Goal: Task Accomplishment & Management: Manage account settings

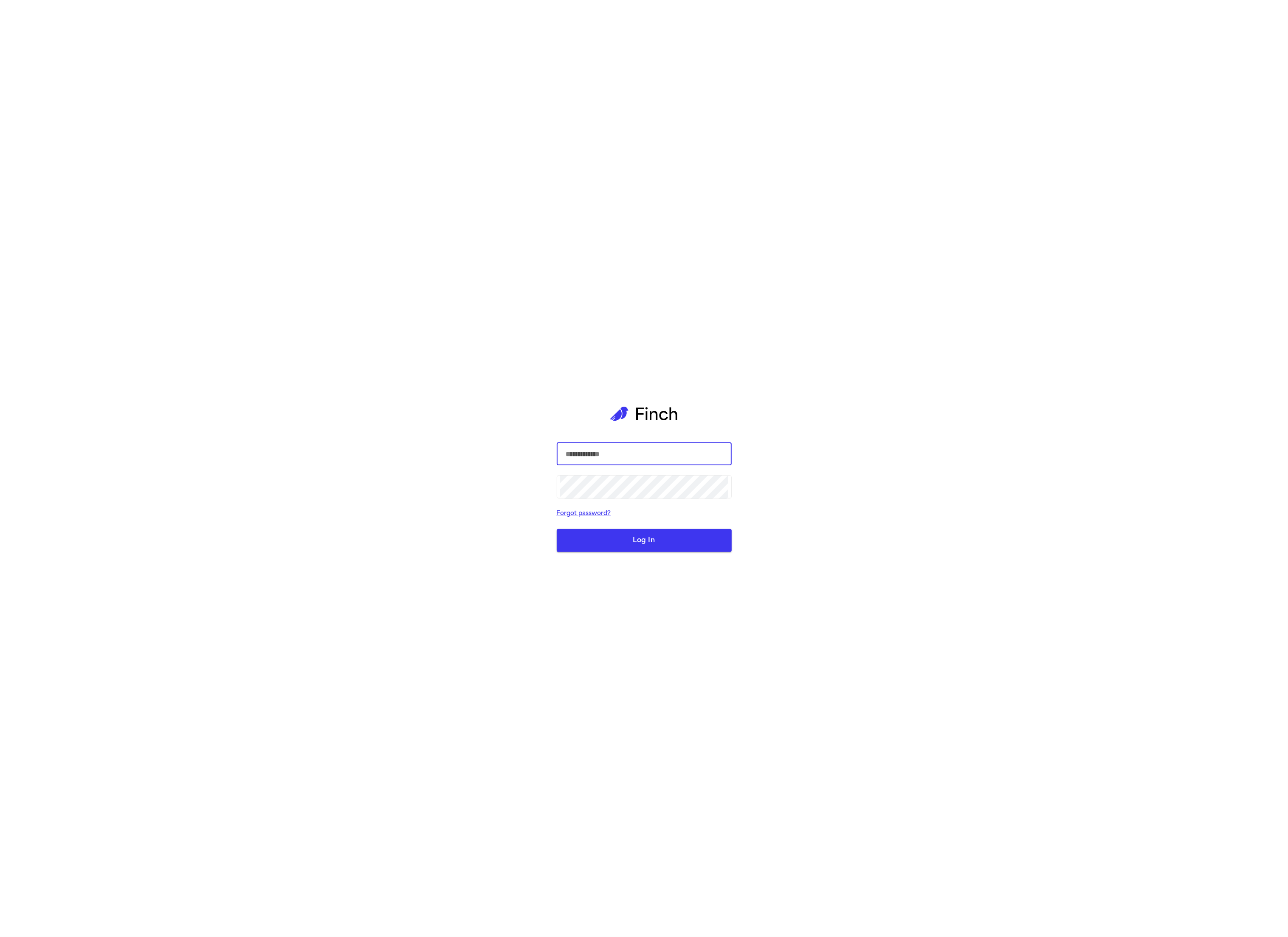
type input "**********"
click at [665, 552] on button "Log In" at bounding box center [644, 540] width 175 height 23
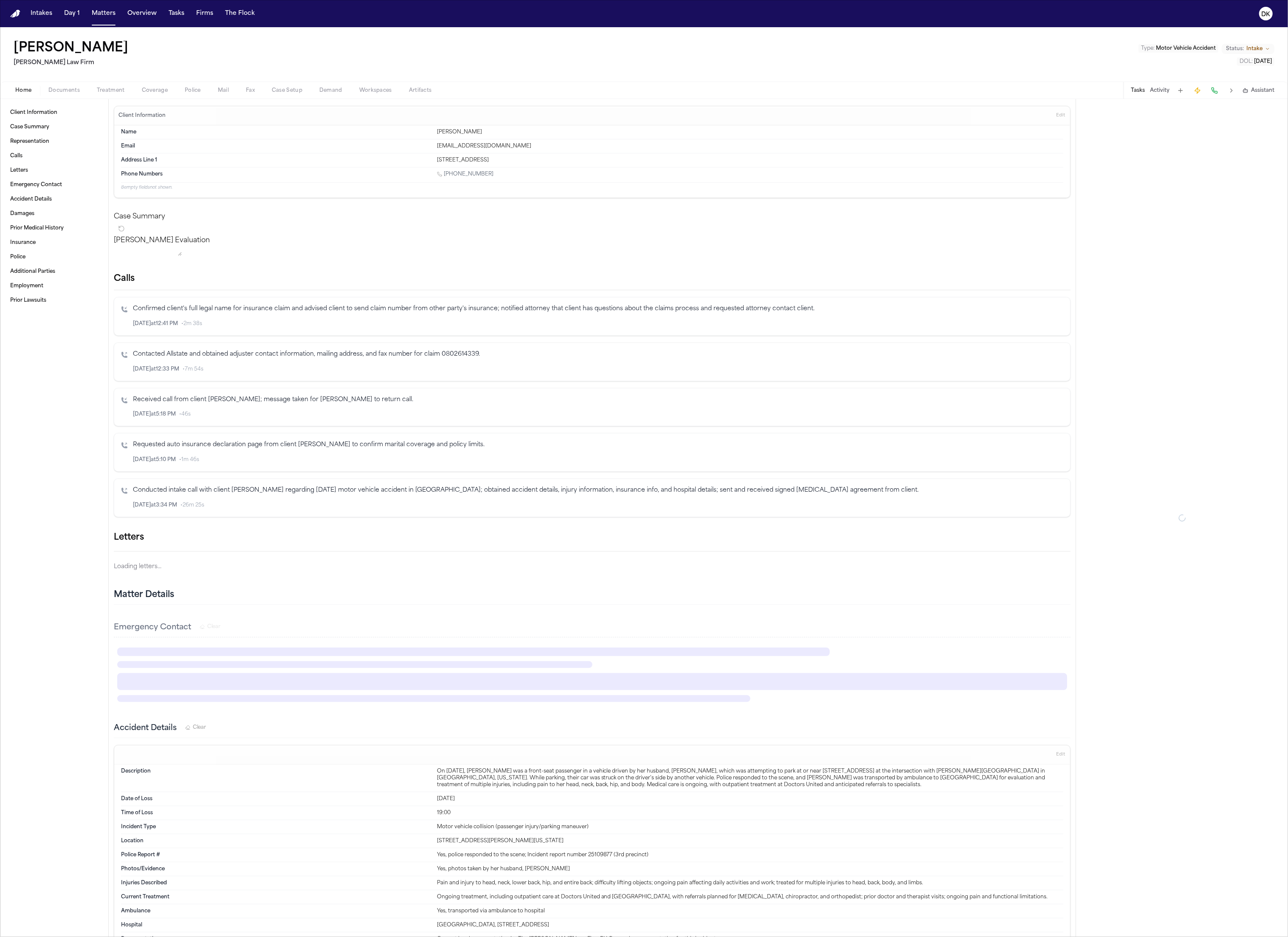
click at [178, 12] on button "Tasks" at bounding box center [176, 14] width 22 height 16
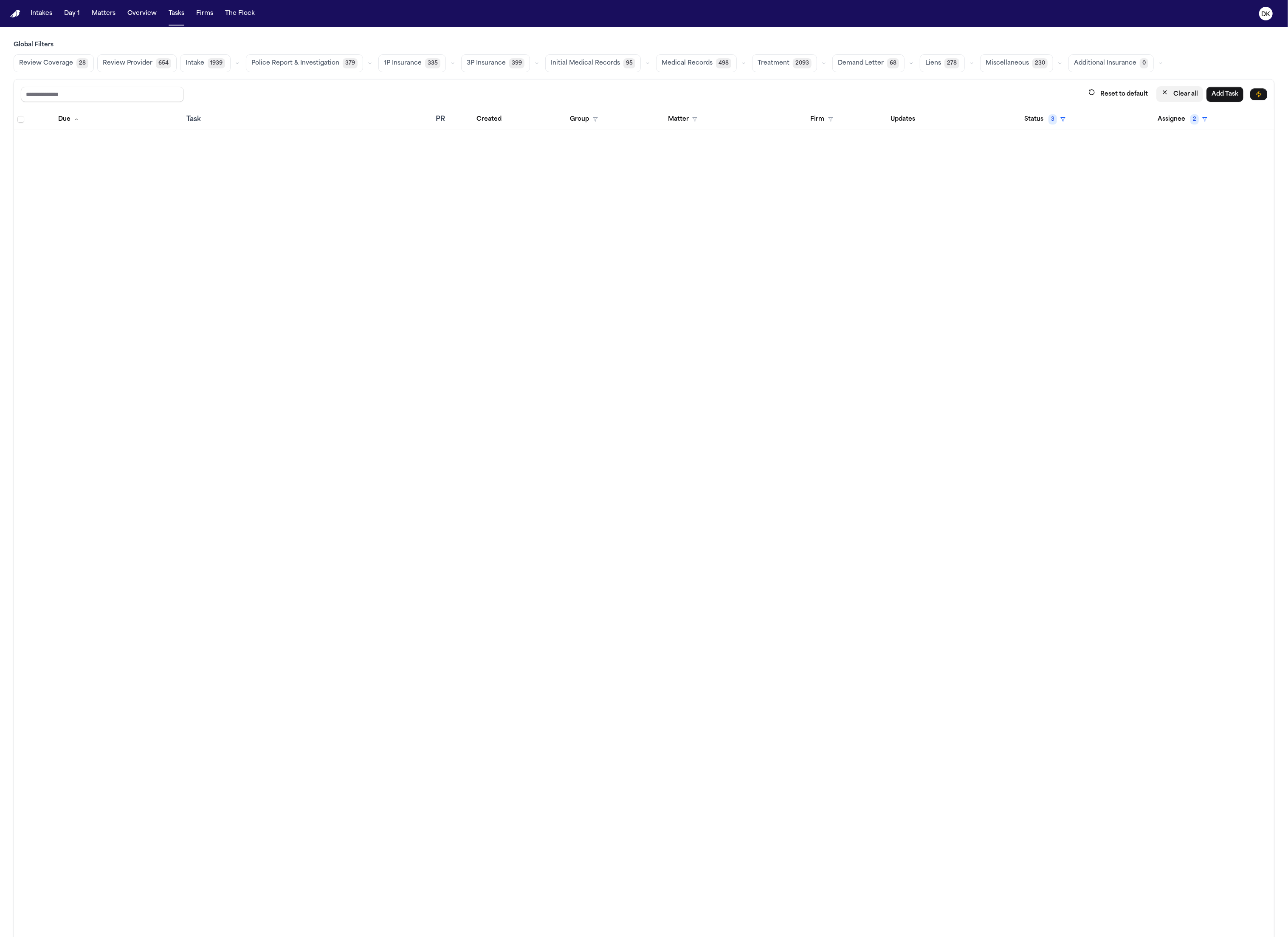
click at [1162, 93] on icon "button" at bounding box center [1165, 93] width 7 height 7
click at [203, 60] on button "Intake 1939" at bounding box center [205, 64] width 50 height 18
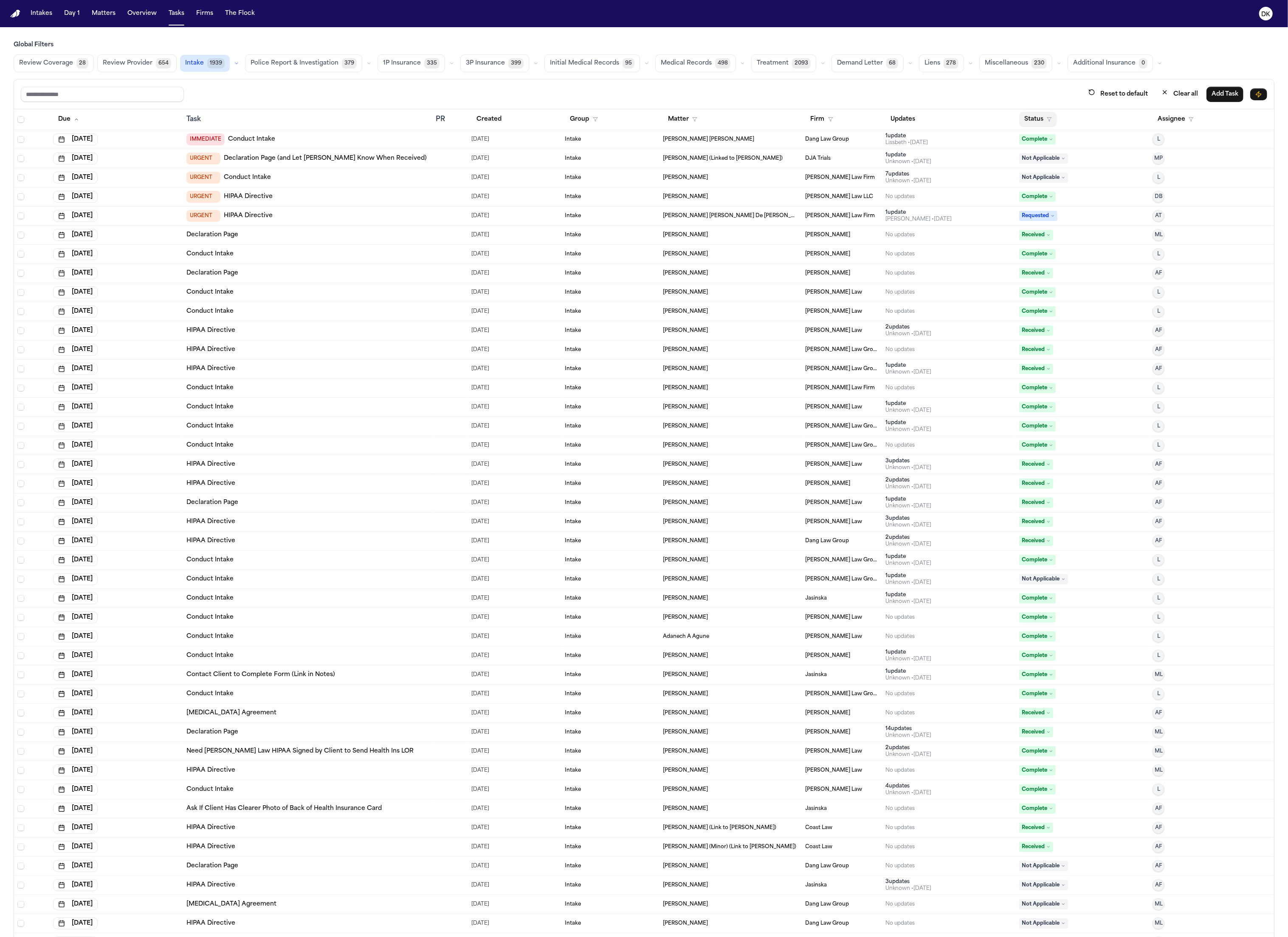
click at [1019, 121] on button "Status" at bounding box center [1038, 119] width 38 height 16
click at [1029, 172] on button "Active" at bounding box center [1025, 172] width 24 height 11
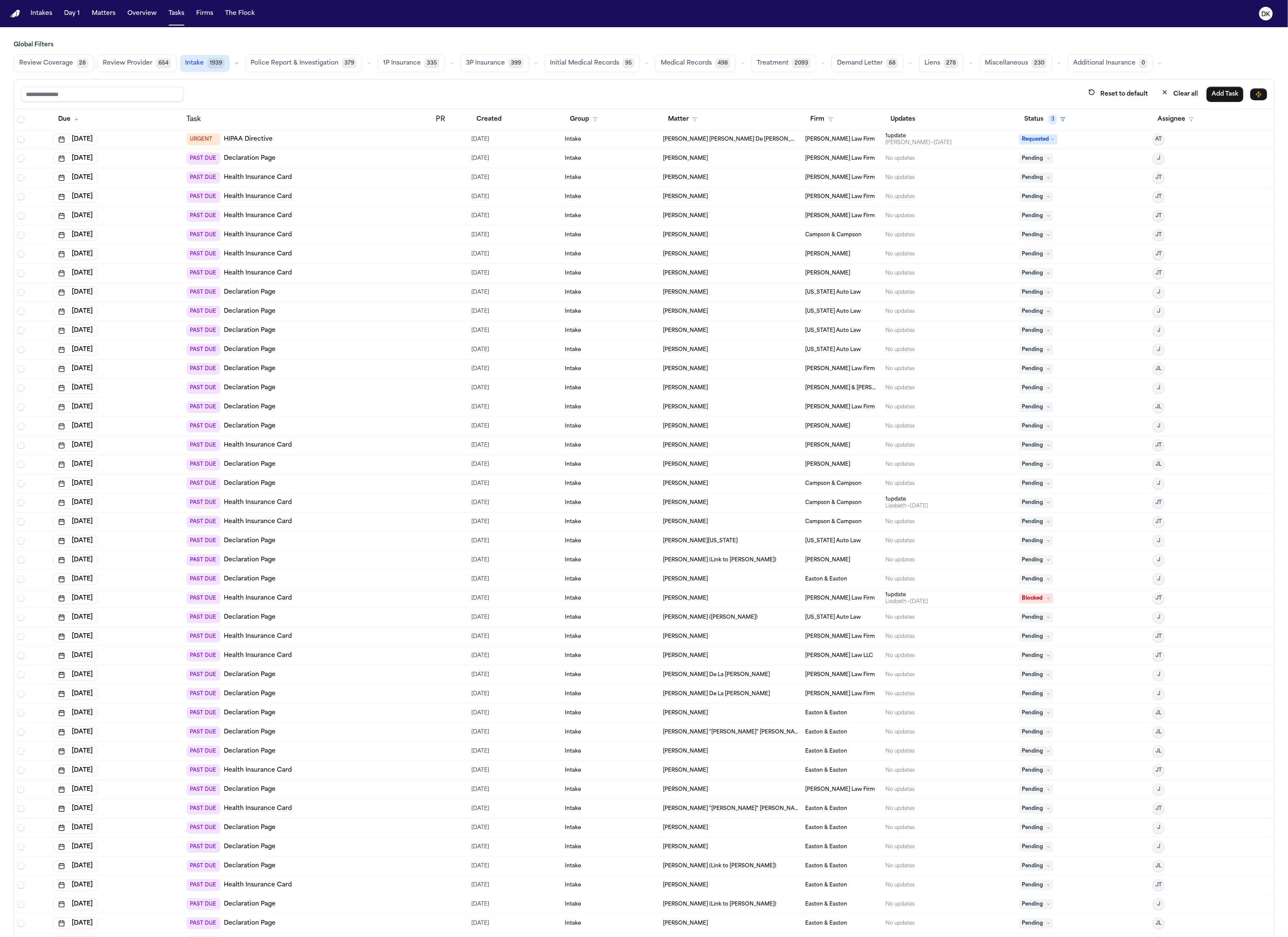
click at [268, 52] on div "Global Filters Review Coverage 28 Review Provider 654 Intake 1939 Police Report…" at bounding box center [644, 57] width 1261 height 32
click at [272, 58] on button "Police Report & Investigation 379" at bounding box center [304, 64] width 117 height 18
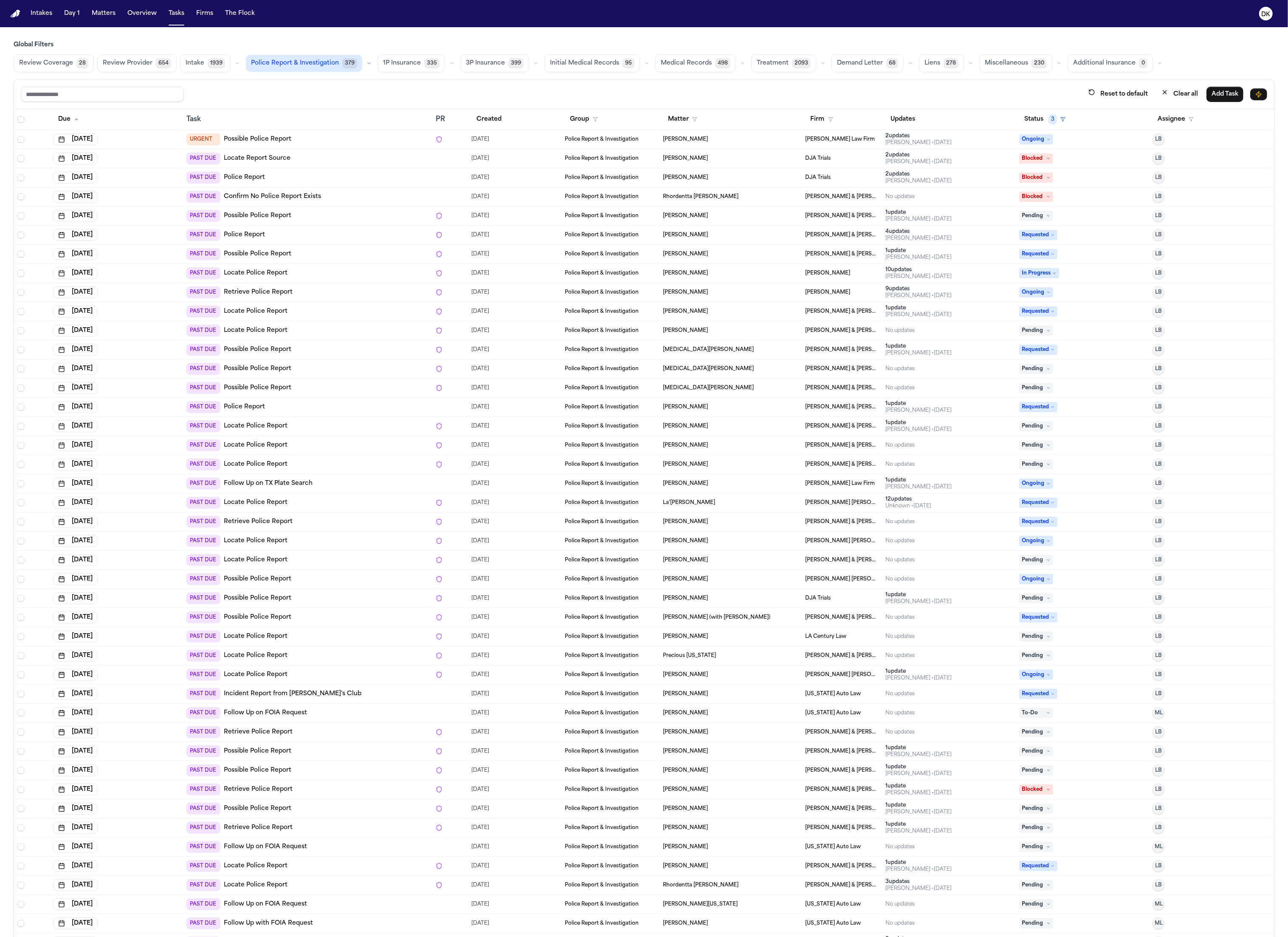
click at [186, 63] on span "Intake" at bounding box center [194, 63] width 18 height 9
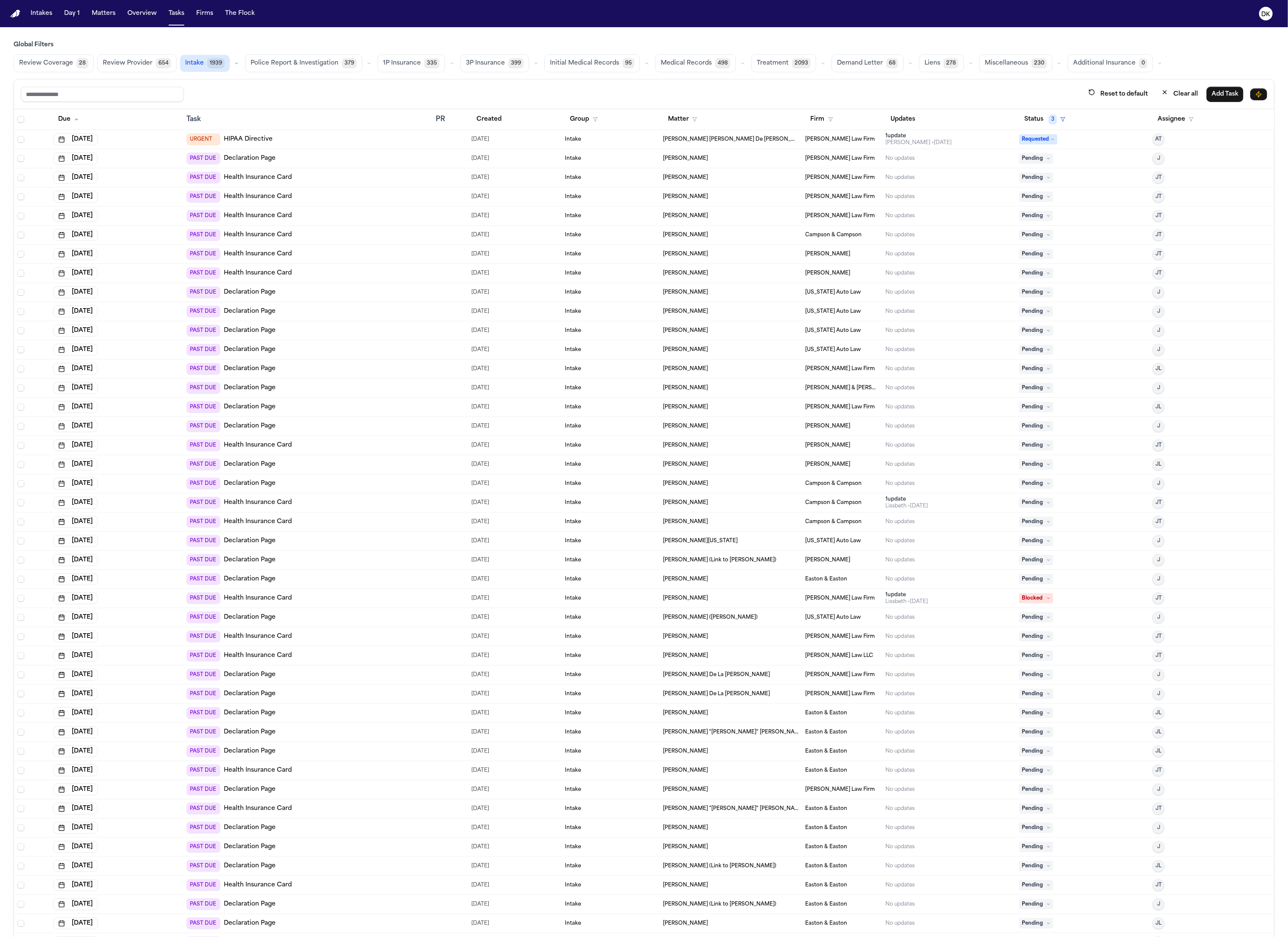
click at [346, 61] on span "379" at bounding box center [350, 63] width 15 height 10
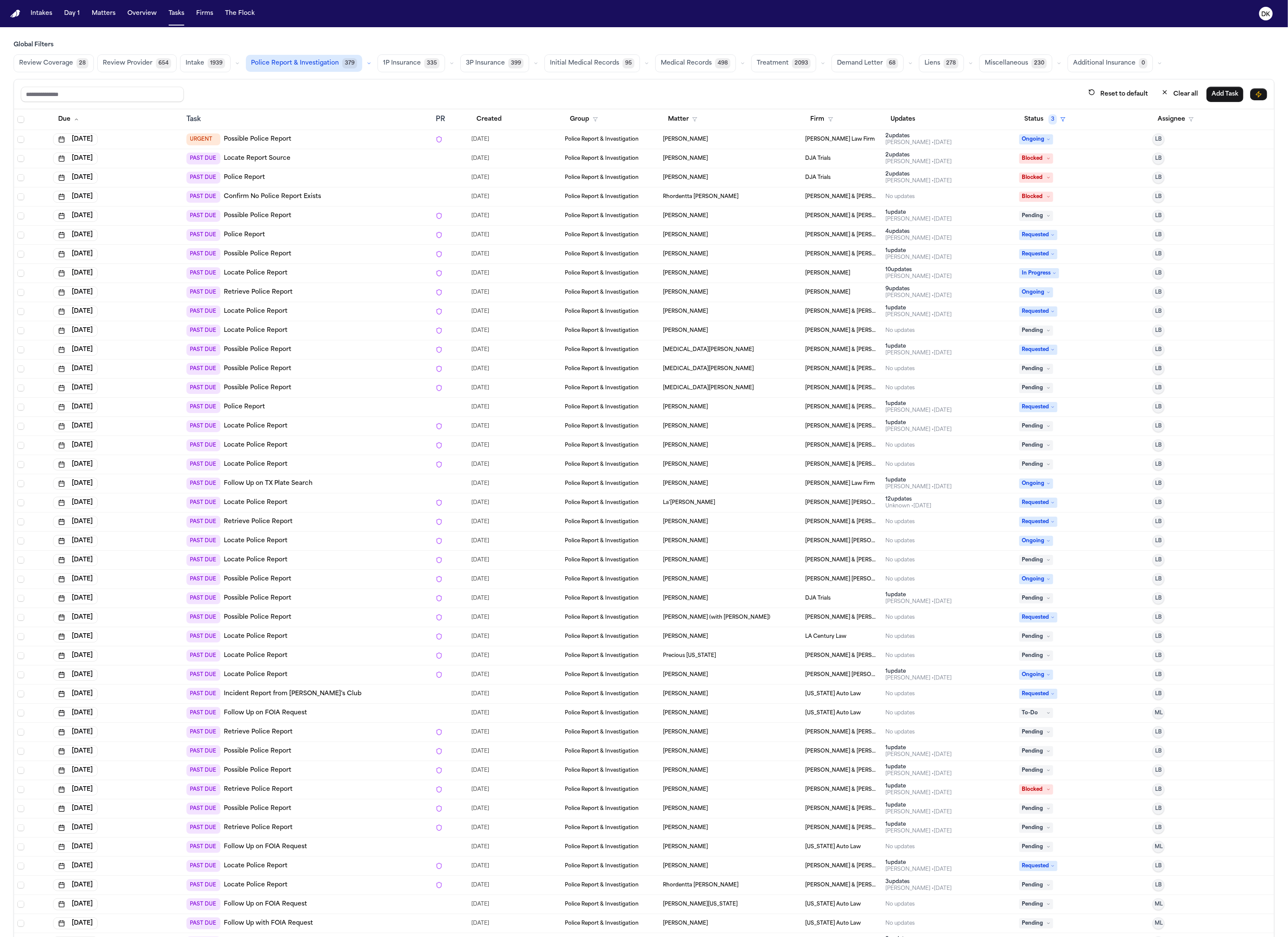
click at [450, 61] on div "Review Coverage 28 Review Provider 654 Intake 1939 Police Report & Investigatio…" at bounding box center [644, 64] width 1261 height 18
click at [612, 58] on button "Initial Medical Records 95" at bounding box center [592, 64] width 96 height 18
click at [474, 66] on span "3P Insurance" at bounding box center [486, 63] width 39 height 9
click at [352, 64] on button "Police Report & Investigation 379" at bounding box center [304, 64] width 117 height 18
click at [236, 61] on button "button" at bounding box center [238, 63] width 10 height 10
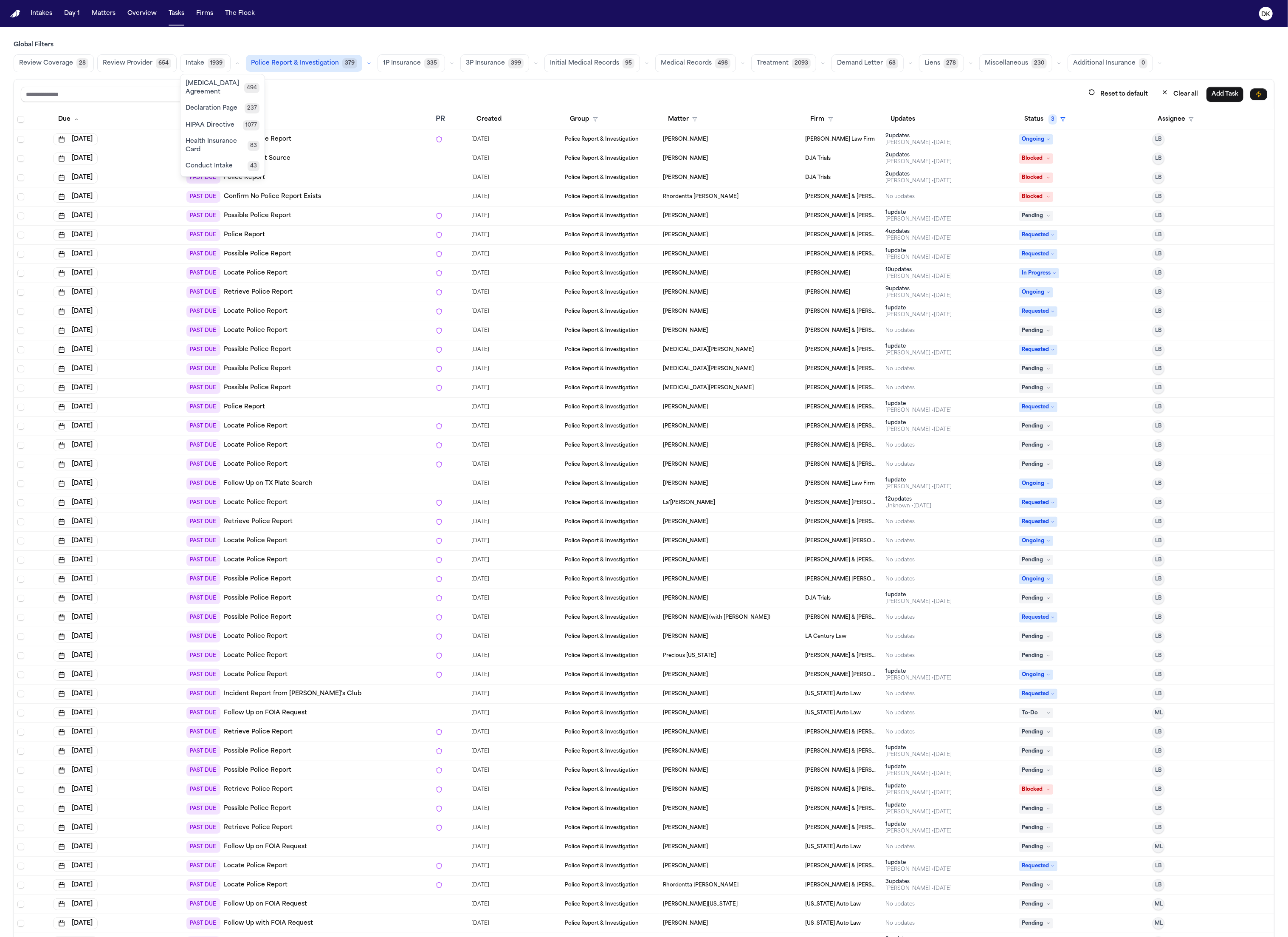
click at [208, 61] on span "1939" at bounding box center [216, 63] width 18 height 10
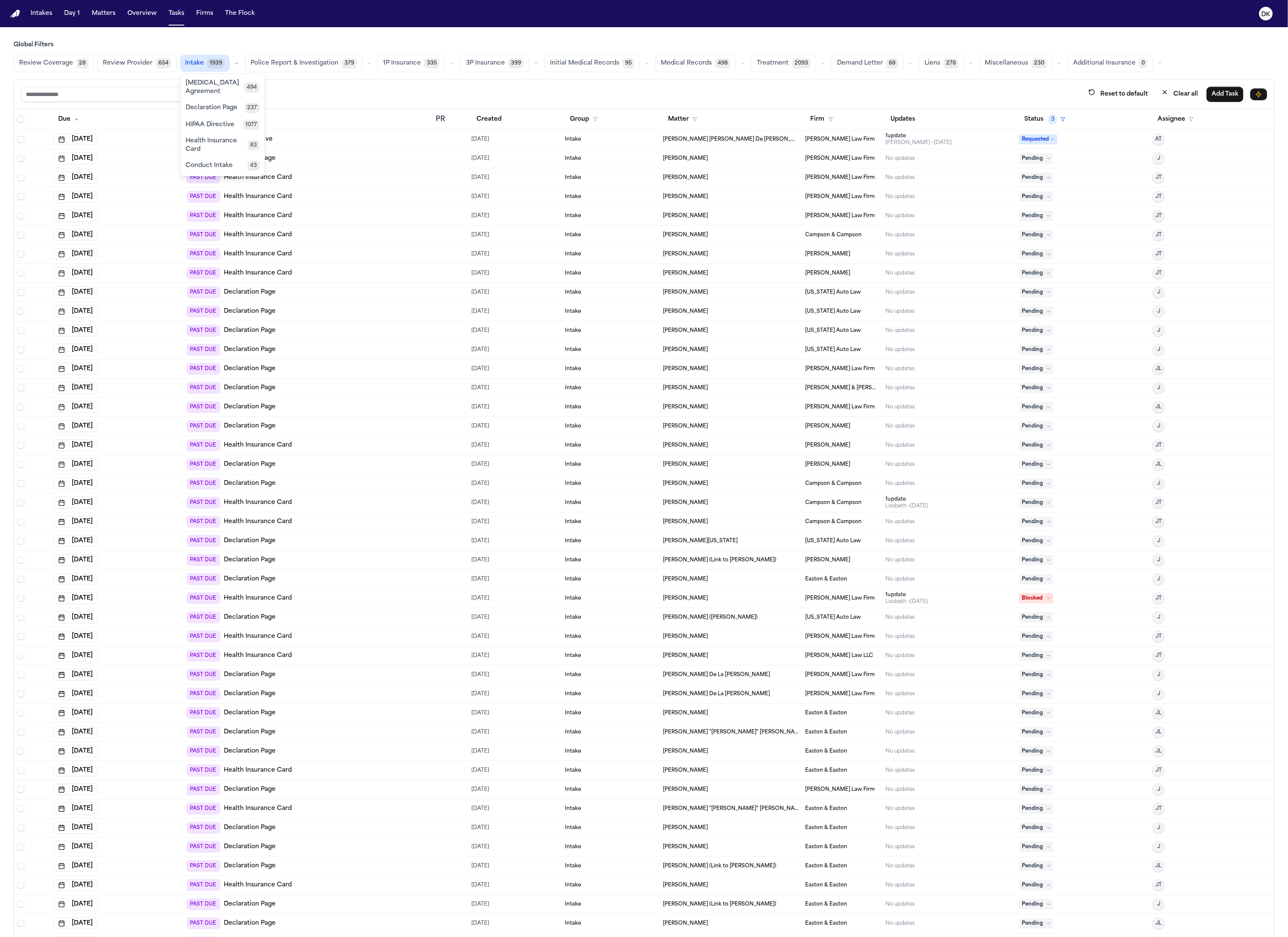
click at [215, 127] on span "HIPAA Directive" at bounding box center [210, 125] width 49 height 9
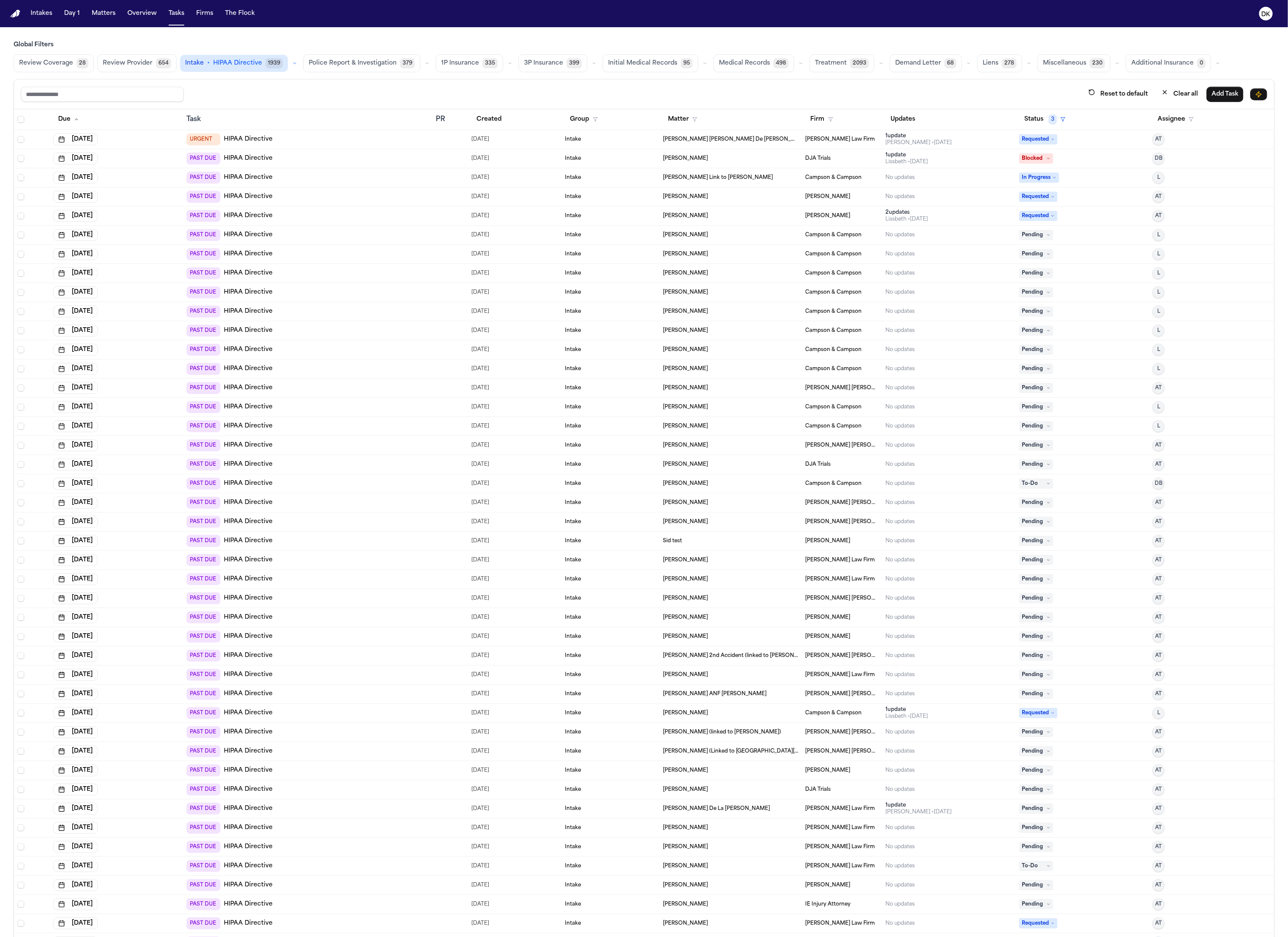
click at [224, 66] on span "HIPAA Directive" at bounding box center [238, 63] width 49 height 9
click at [224, 66] on button "Intake 1939" at bounding box center [205, 64] width 50 height 18
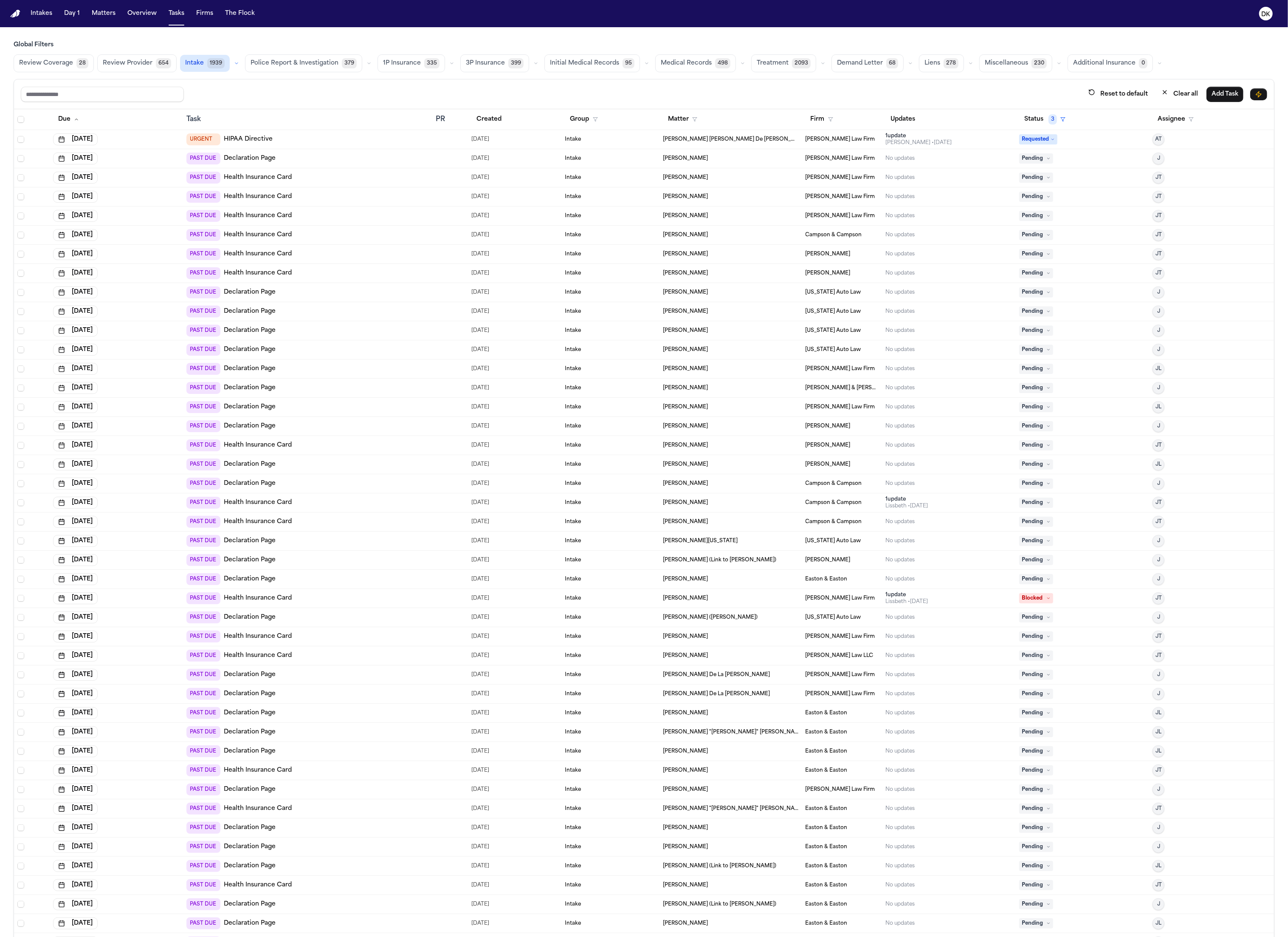
click at [226, 69] on div "Intake 1939" at bounding box center [210, 64] width 62 height 17
click at [232, 67] on button "button" at bounding box center [236, 63] width 10 height 10
click at [212, 123] on span "HIPAA Directive" at bounding box center [210, 125] width 49 height 9
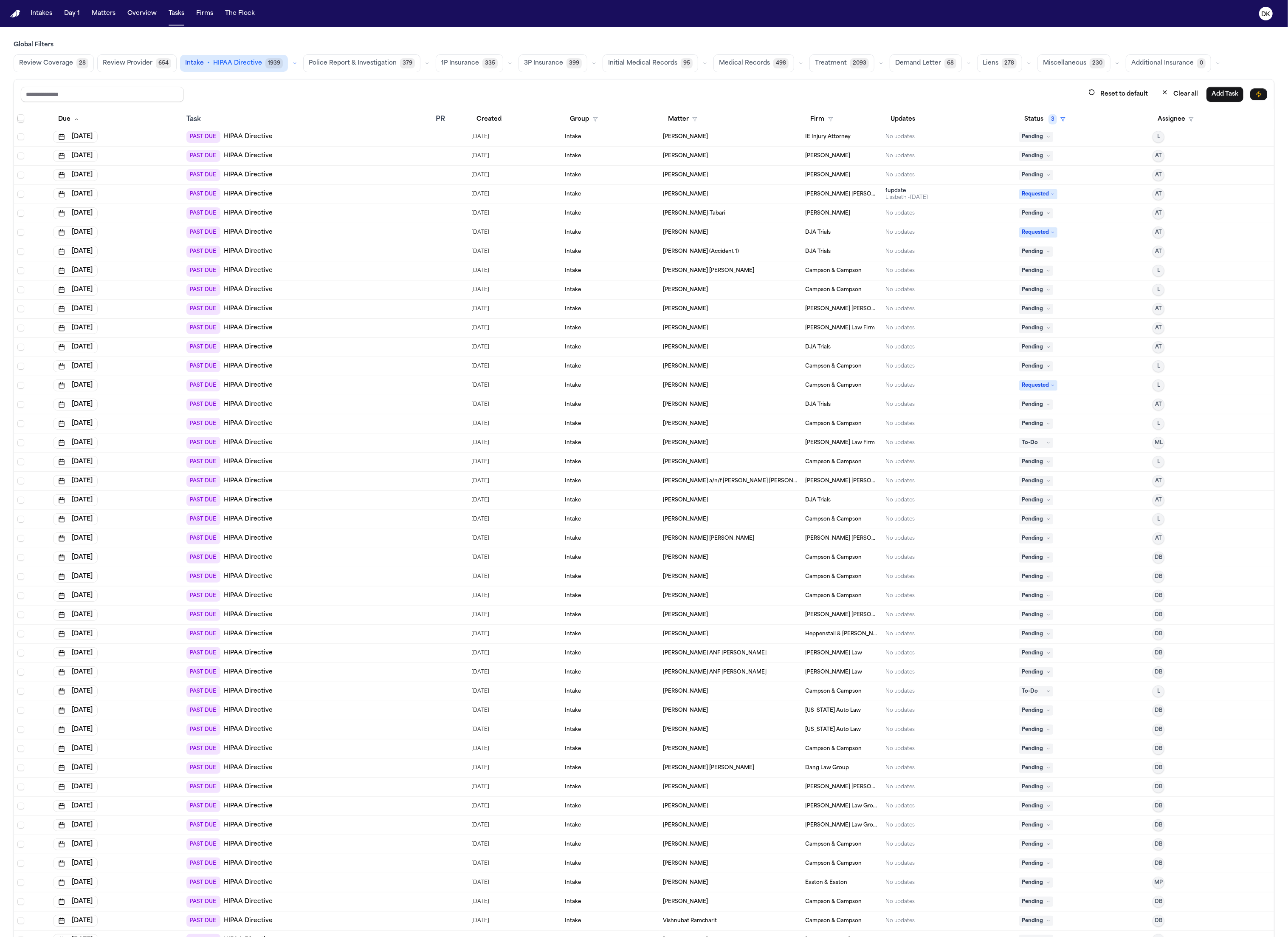
scroll to position [1146, 0]
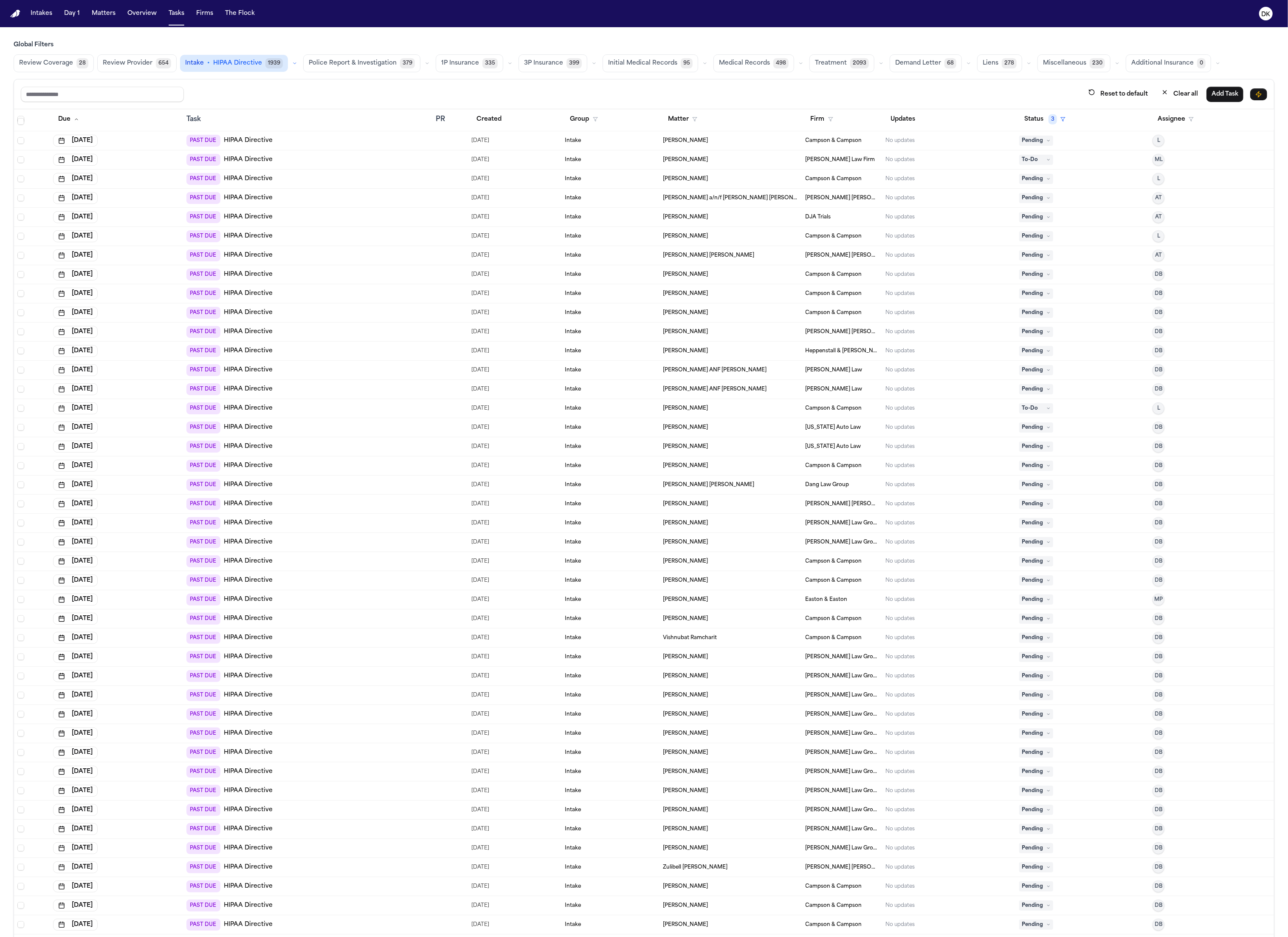
click at [319, 643] on td "PAST DUE HIPAA Directive" at bounding box center [308, 638] width 250 height 19
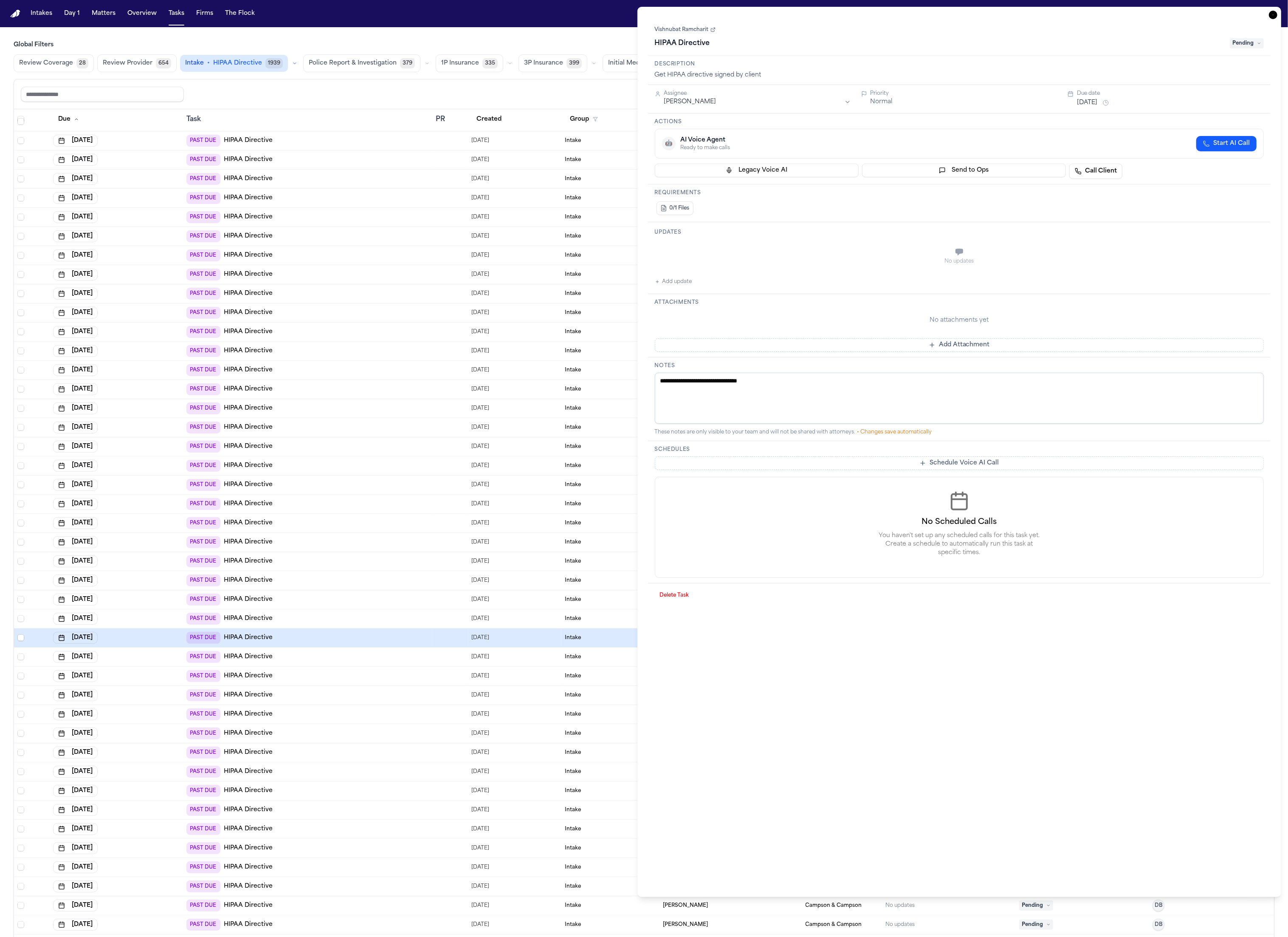
click at [306, 672] on div "PAST DUE HIPAA Directive" at bounding box center [308, 676] width 242 height 12
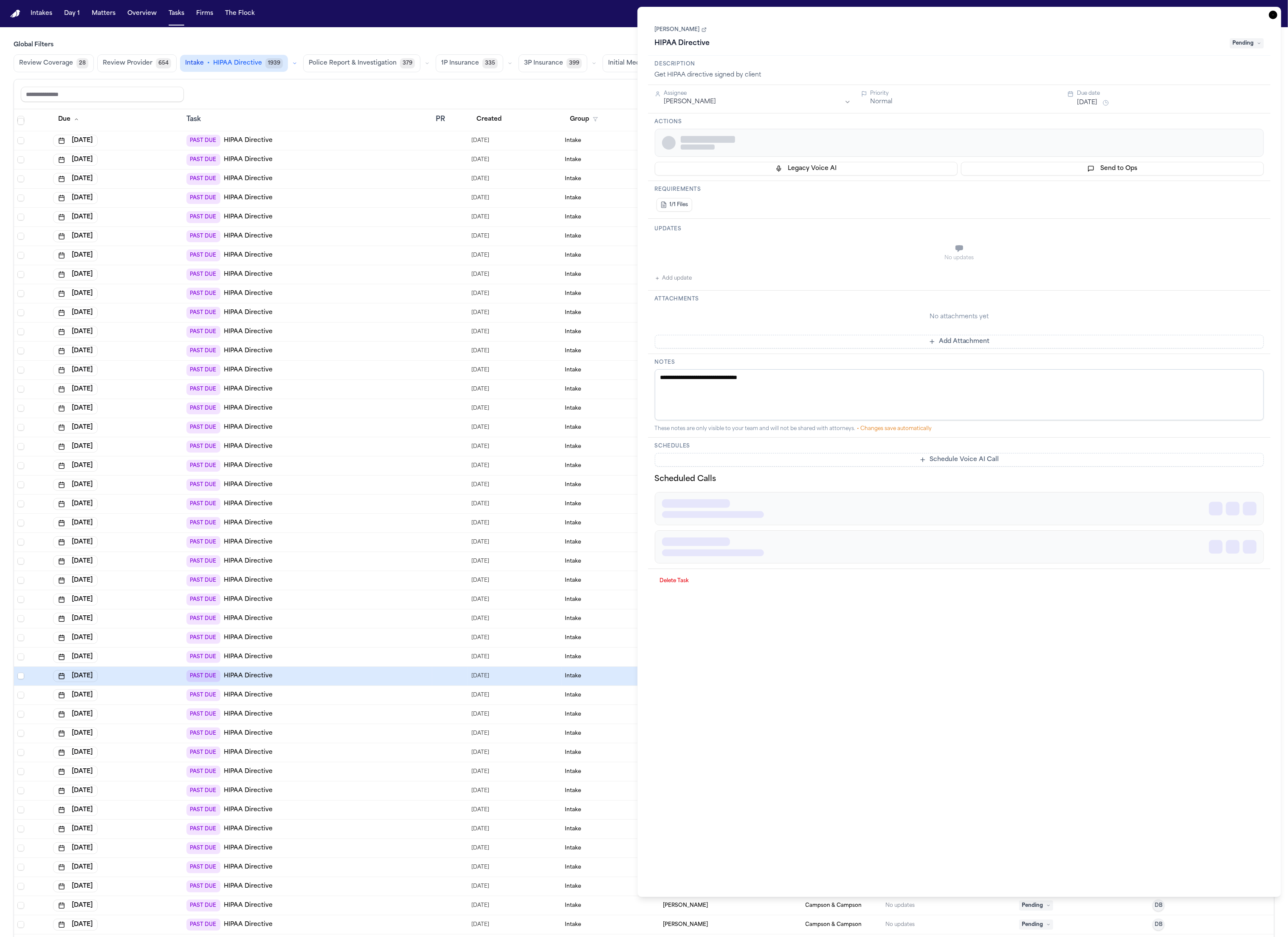
click at [296, 727] on div "PAST DUE HIPAA Directive" at bounding box center [308, 733] width 242 height 12
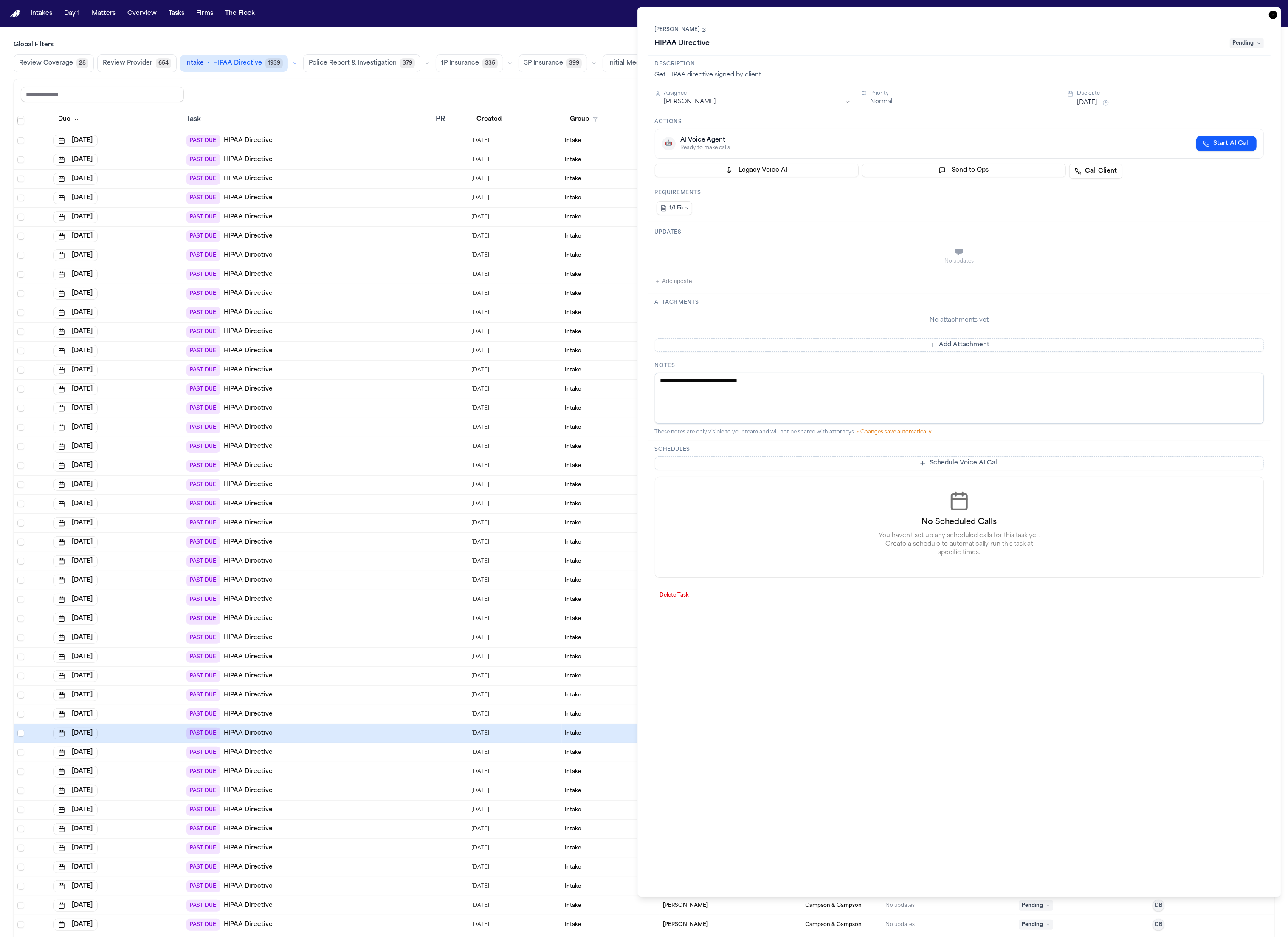
click at [299, 461] on div "PAST DUE HIPAA Directive" at bounding box center [308, 466] width 242 height 12
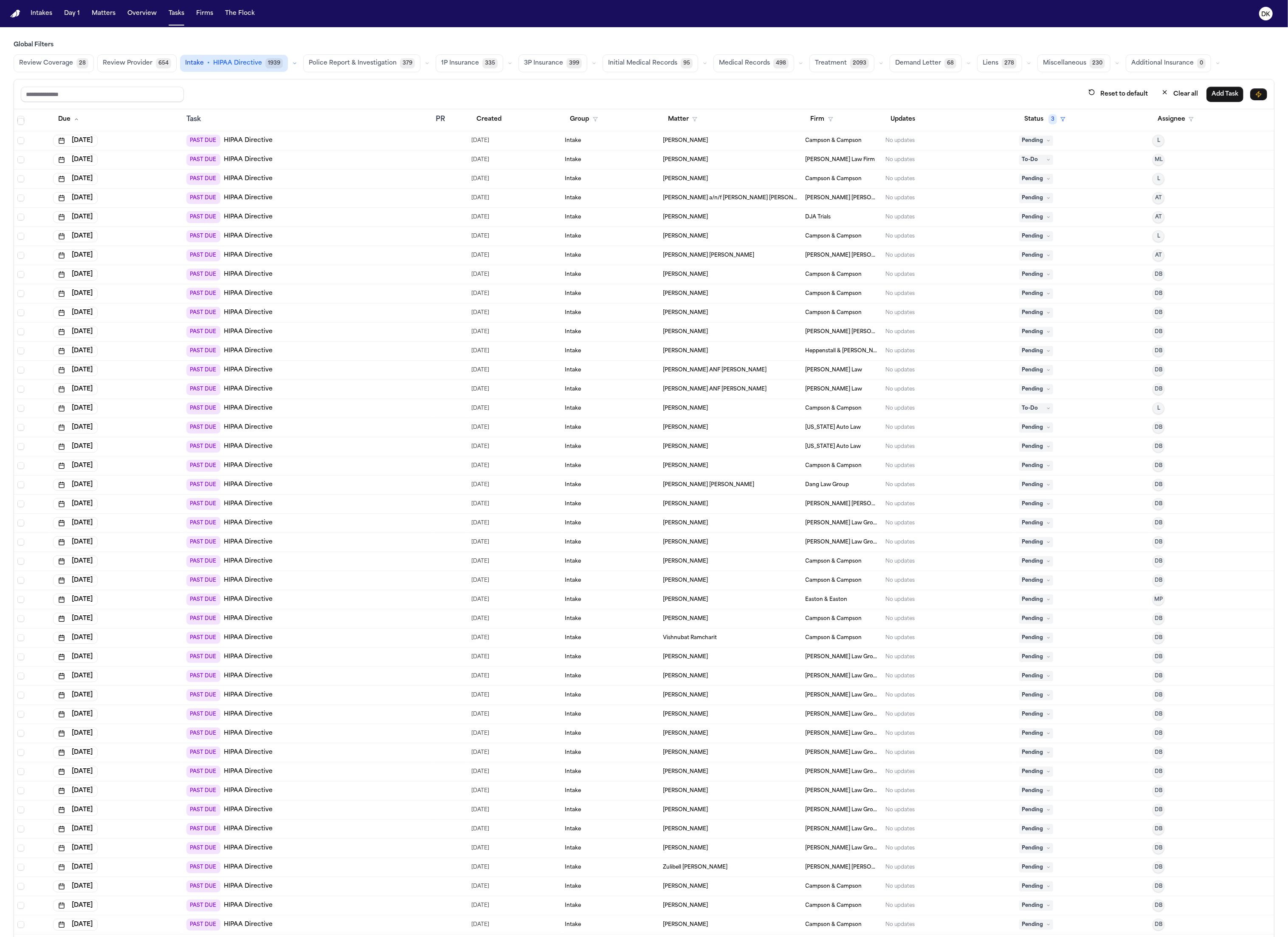
click at [306, 391] on div "PAST DUE HIPAA Directive" at bounding box center [308, 389] width 242 height 12
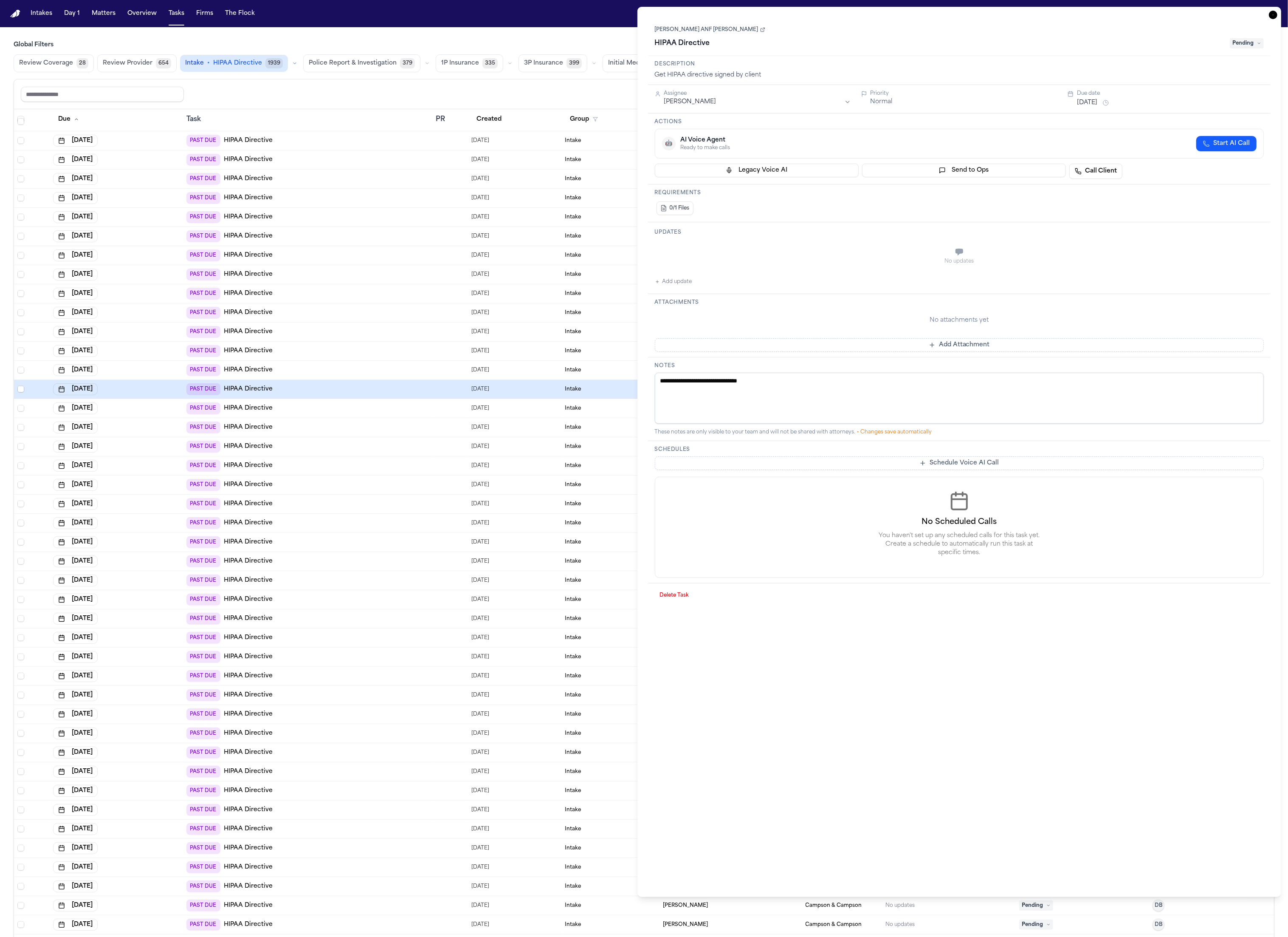
click at [312, 482] on div "PAST DUE HIPAA Directive" at bounding box center [308, 485] width 242 height 12
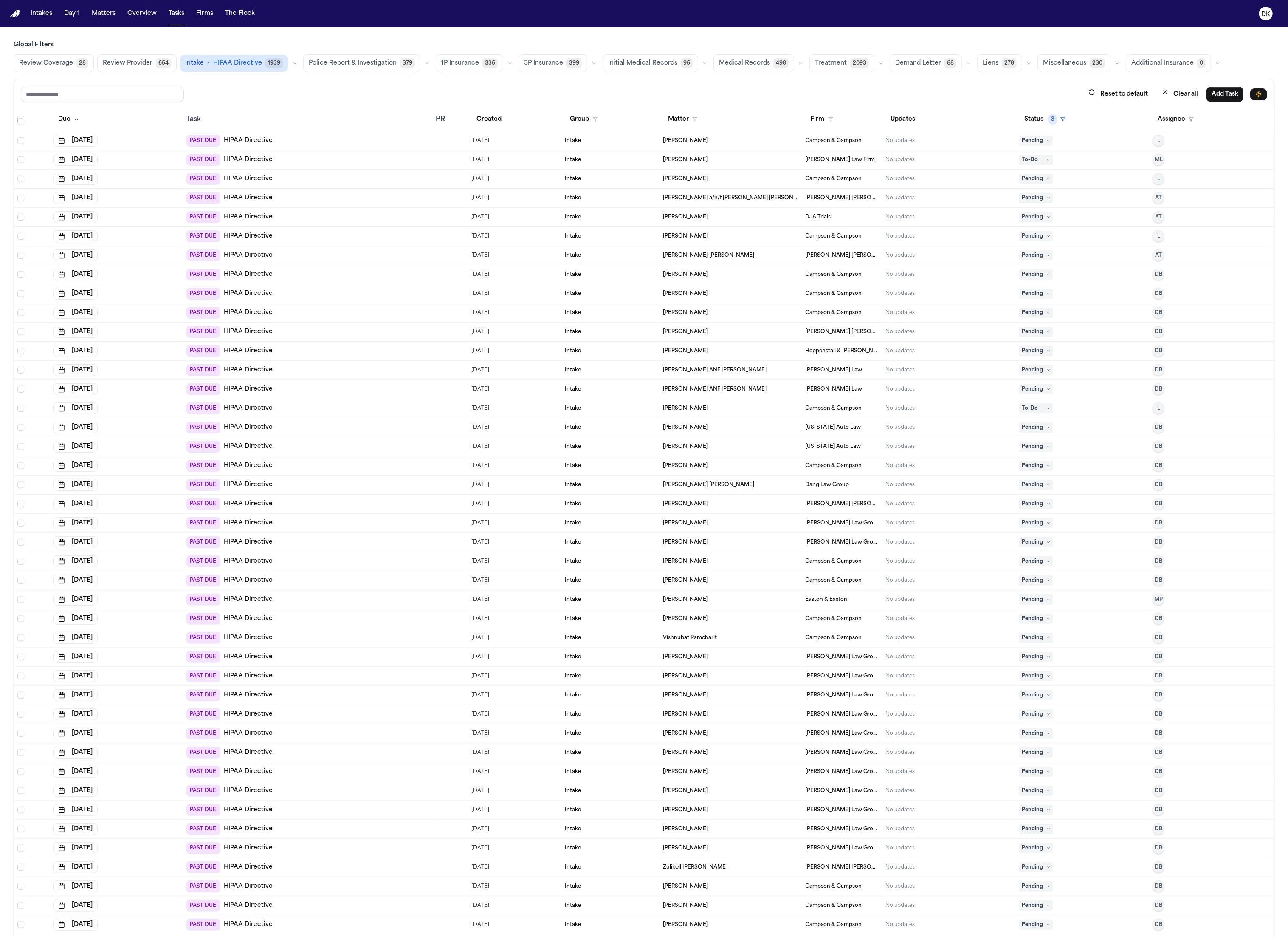
click at [320, 538] on div "PAST DUE HIPAA Directive" at bounding box center [308, 542] width 242 height 12
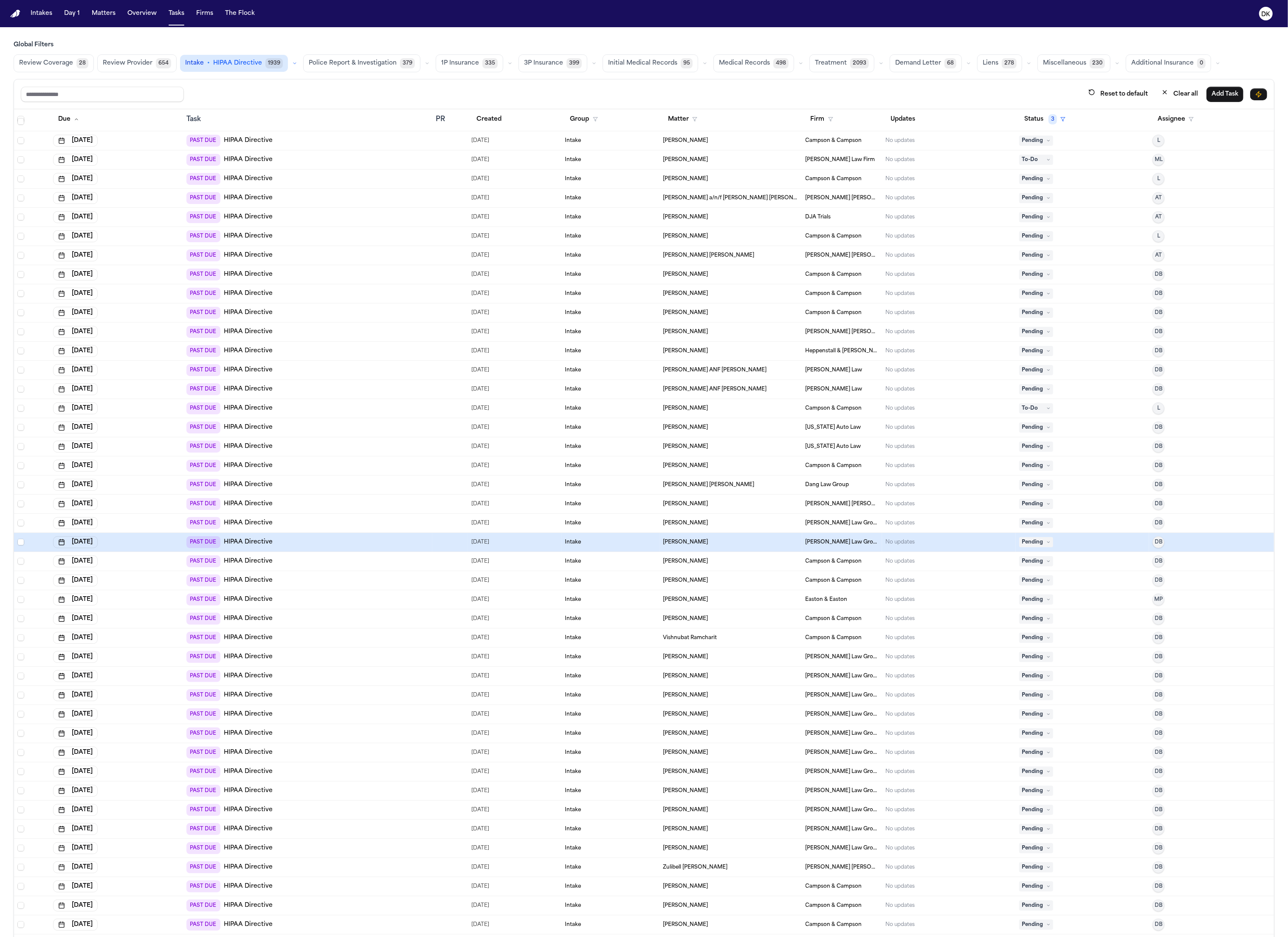
click at [317, 585] on div "PAST DUE HIPAA Directive" at bounding box center [308, 580] width 242 height 12
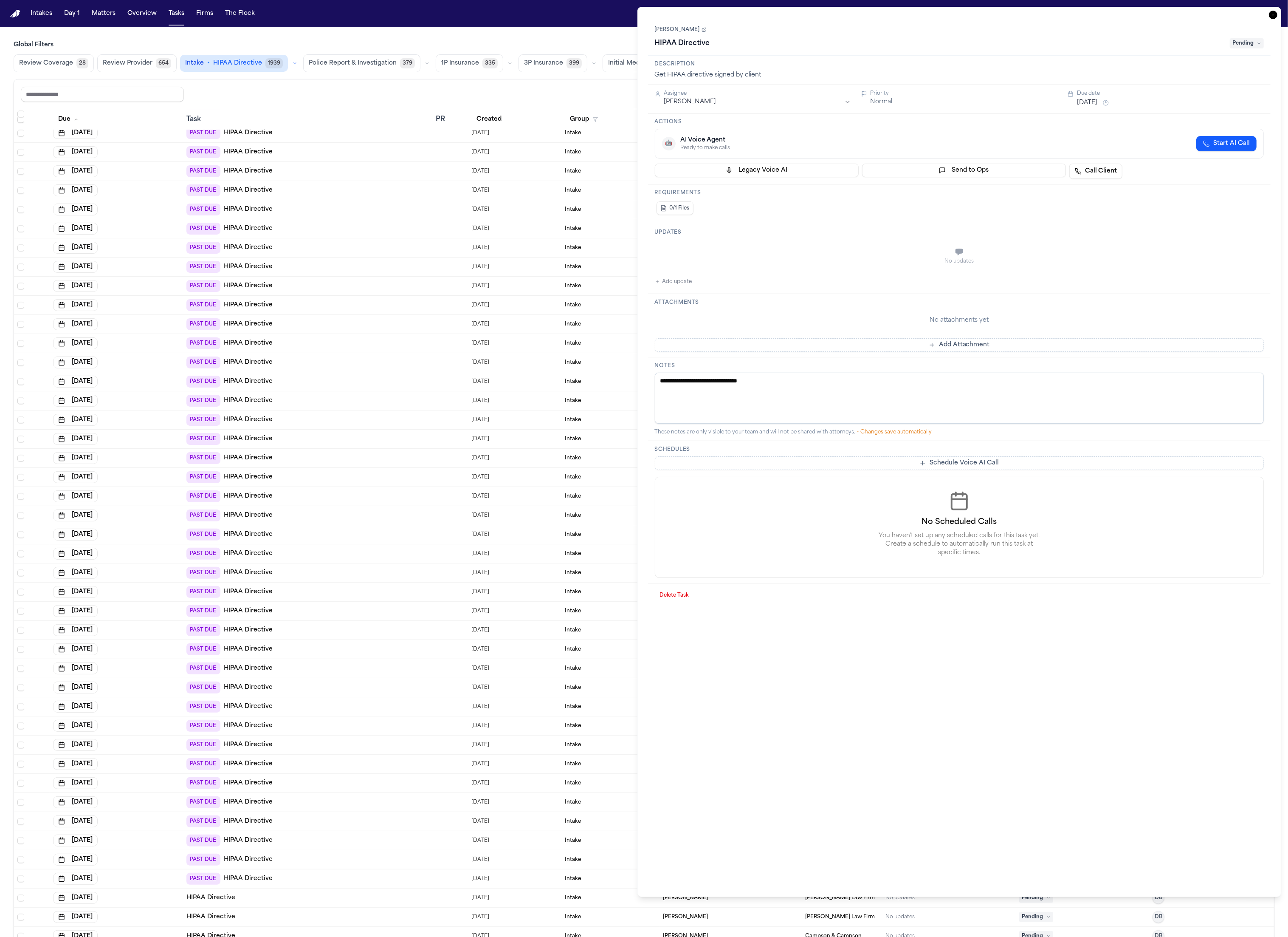
scroll to position [2895, 0]
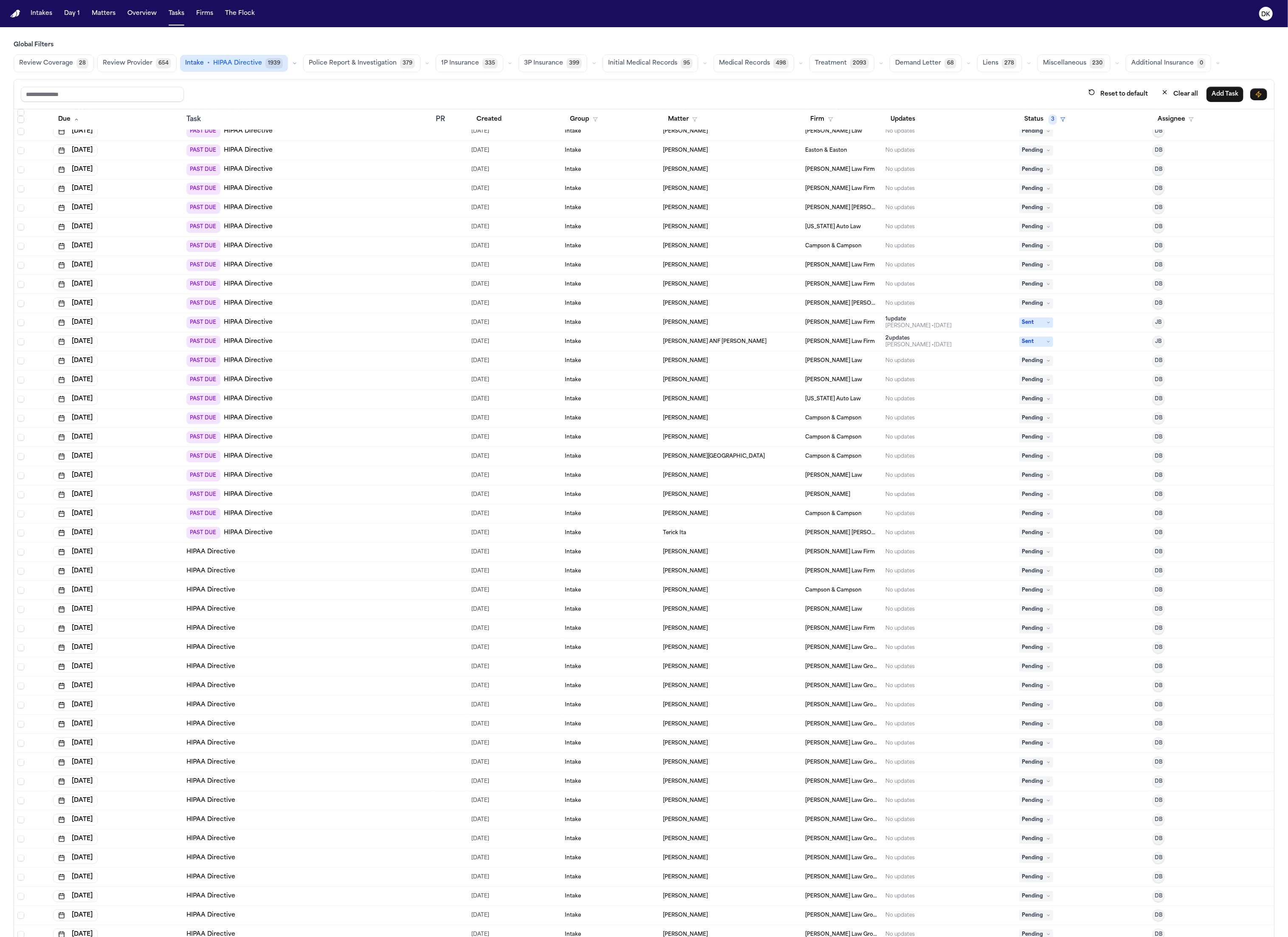
click at [329, 668] on div "HIPAA Directive" at bounding box center [308, 666] width 242 height 9
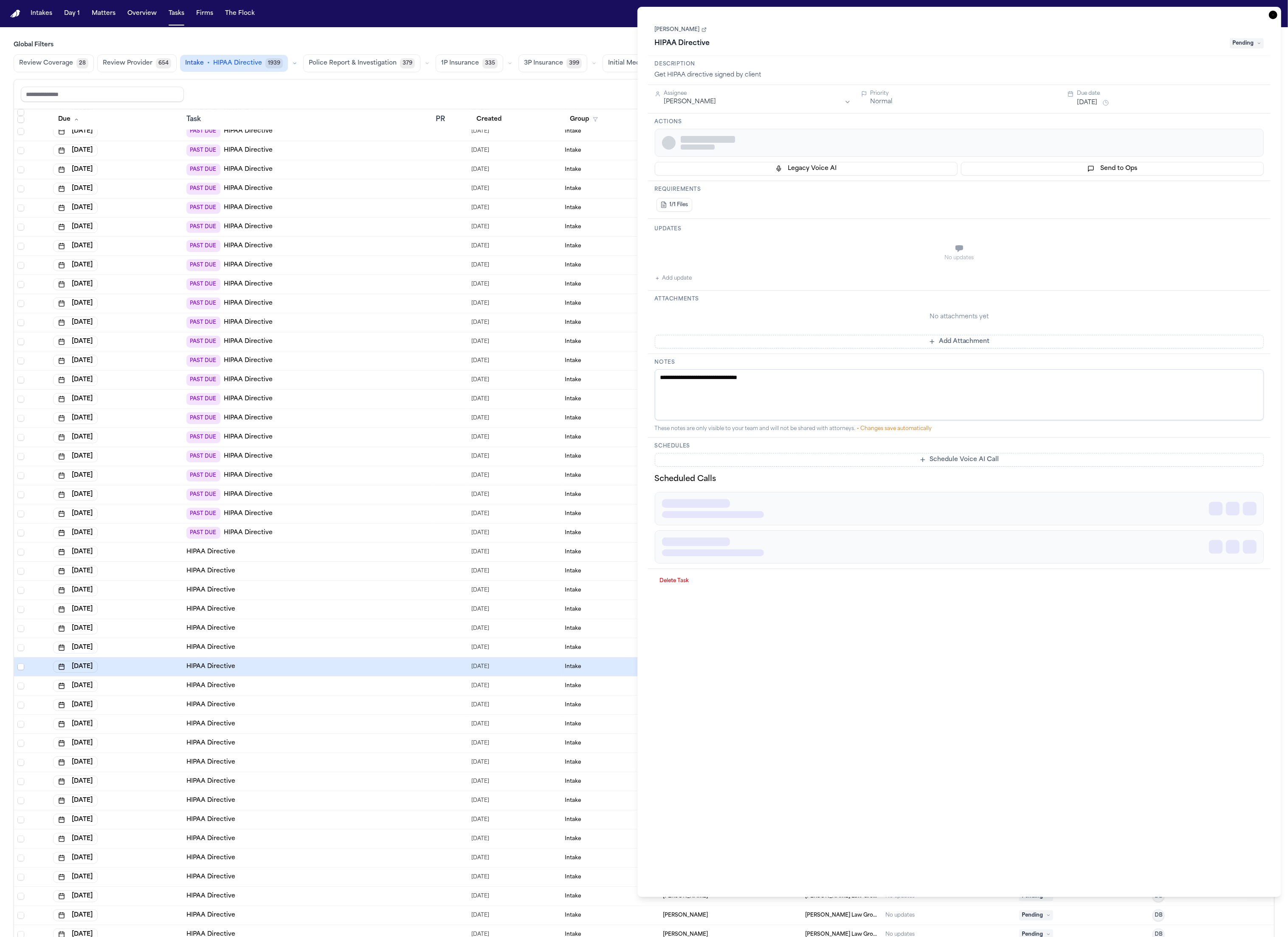
scroll to position [3024, 0]
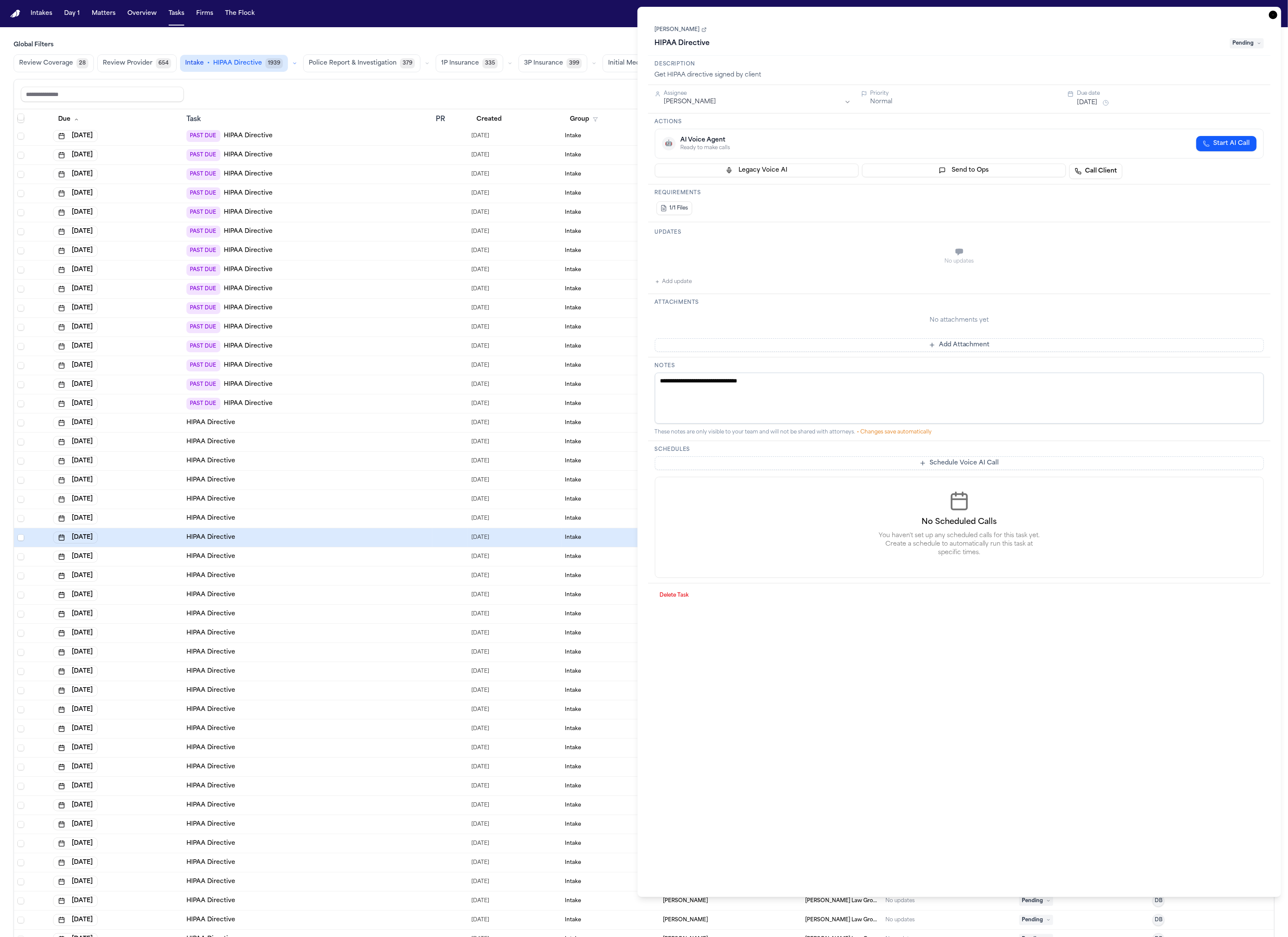
click at [270, 414] on td "HIPAA Directive" at bounding box center [308, 423] width 250 height 19
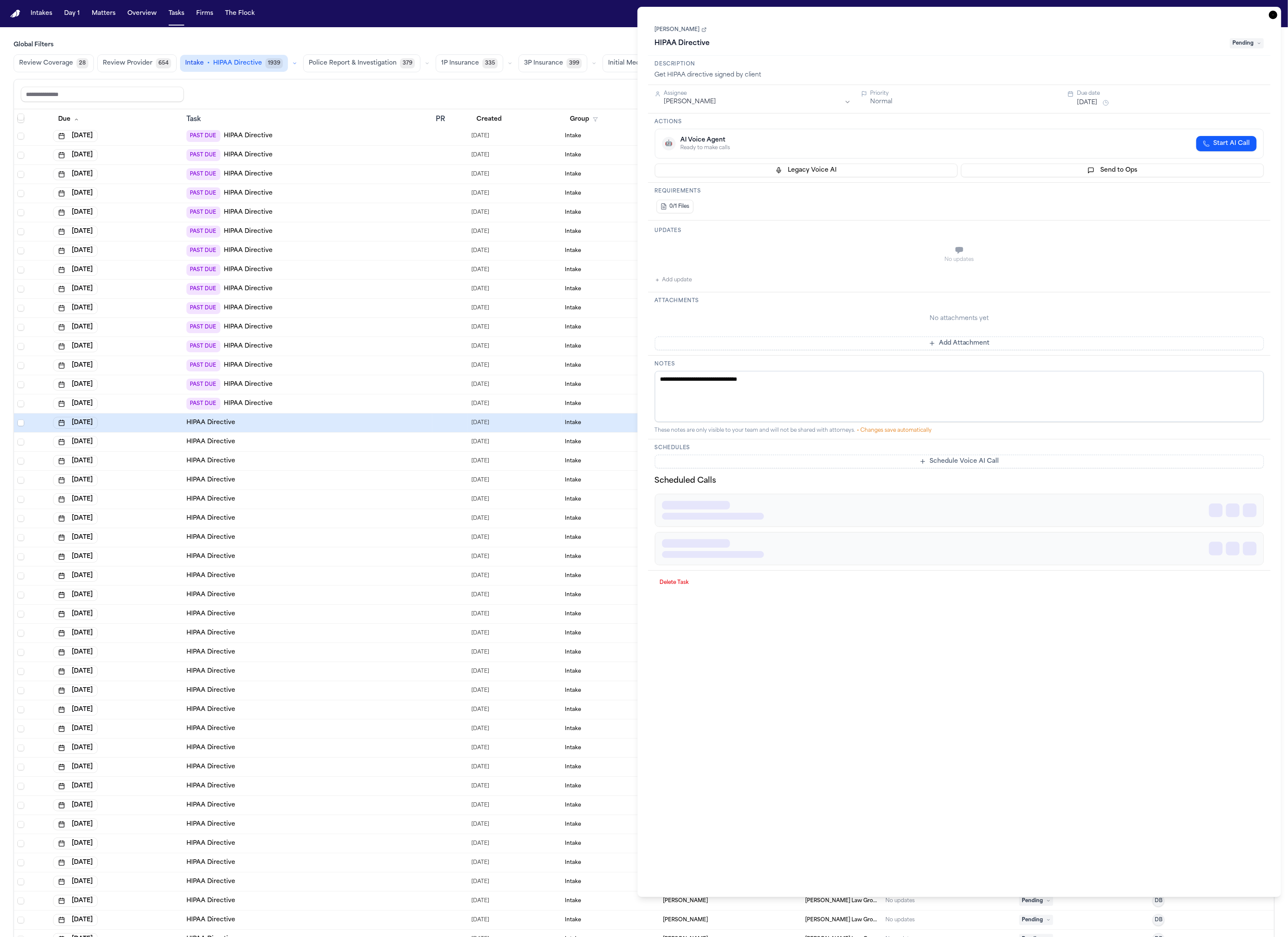
click at [270, 395] on td "PAST DUE HIPAA Directive" at bounding box center [308, 404] width 250 height 19
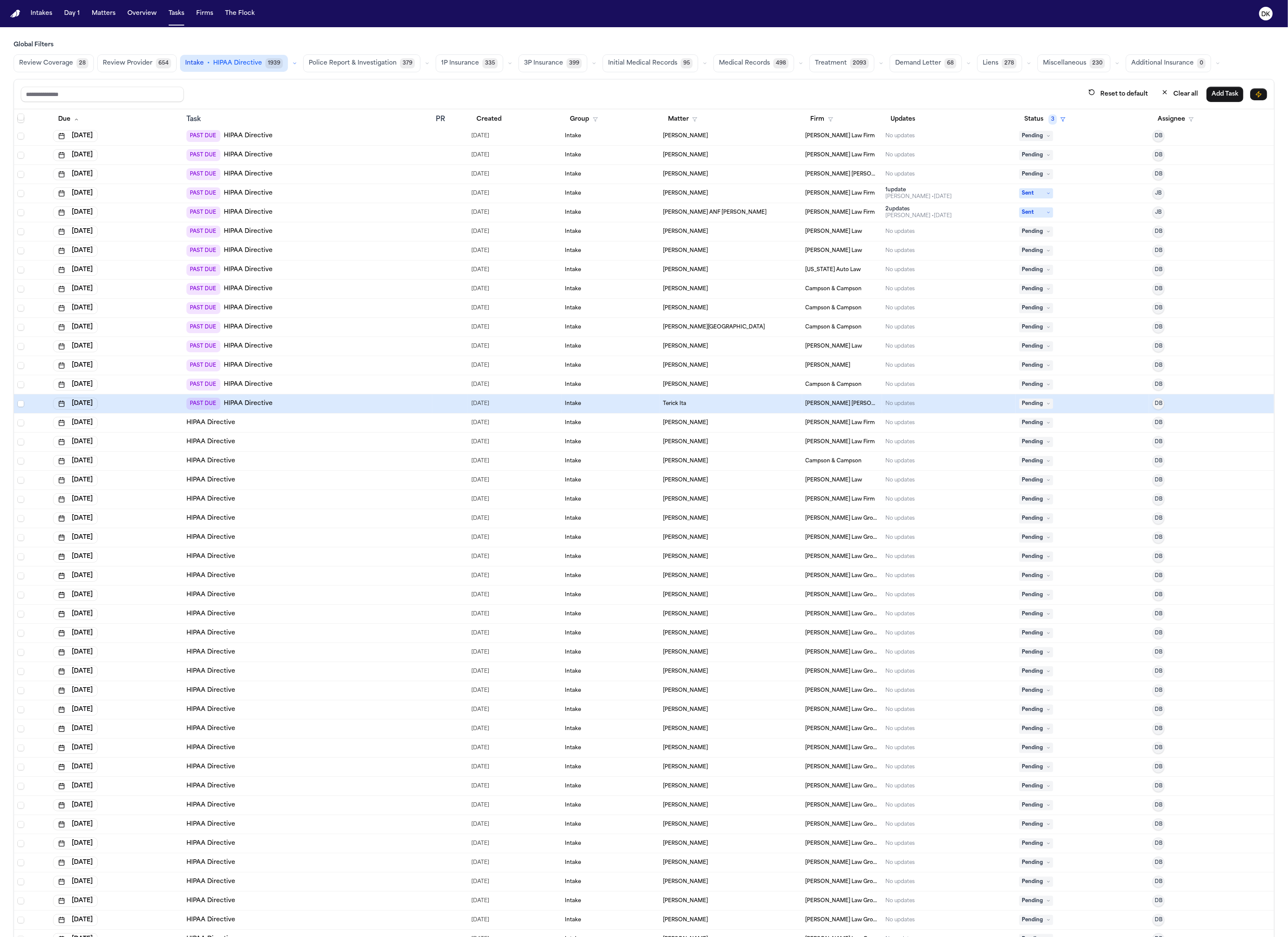
click at [275, 502] on div "HIPAA Directive" at bounding box center [308, 499] width 242 height 9
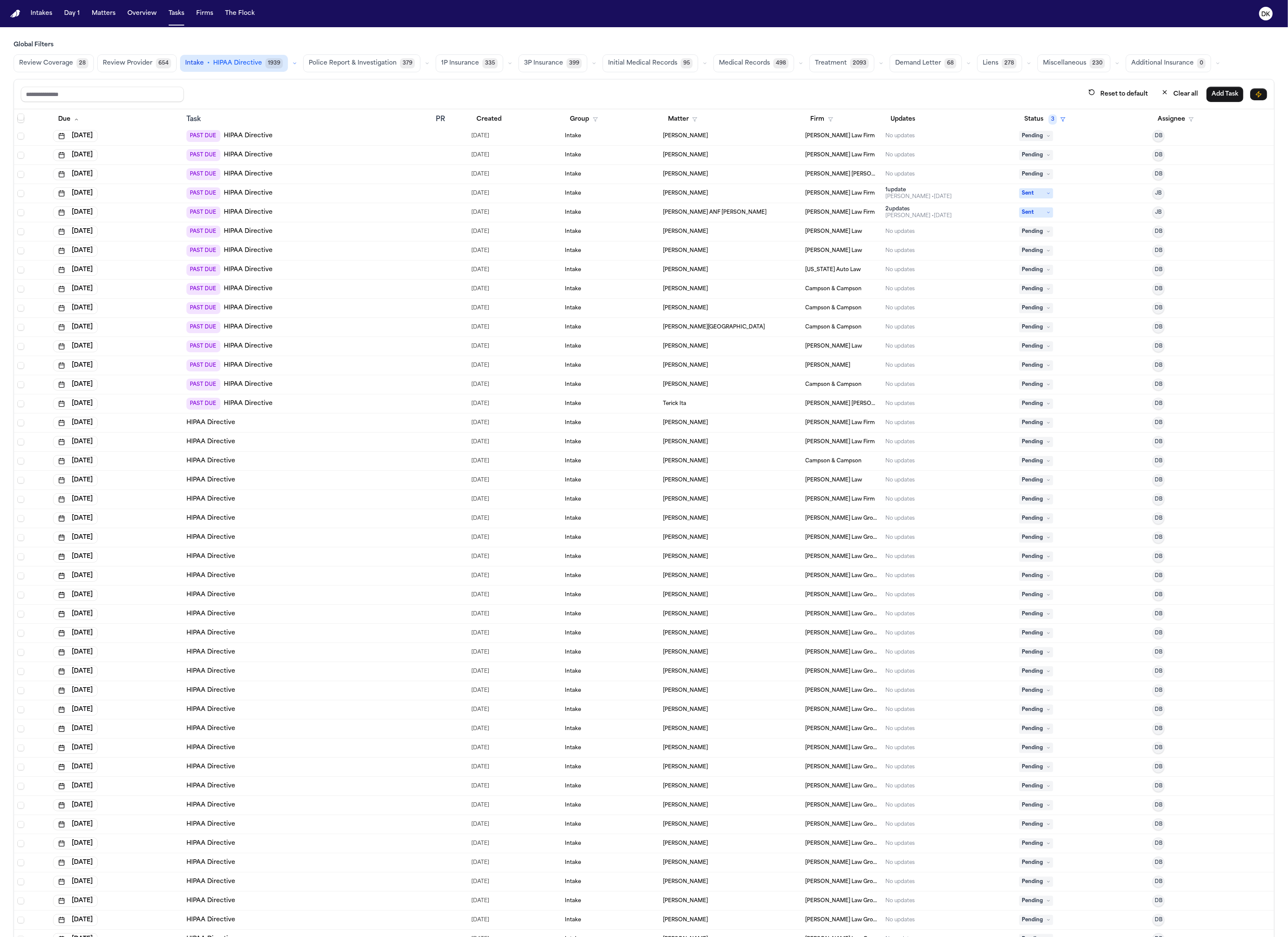
click at [278, 333] on td "PAST DUE HIPAA Directive" at bounding box center [308, 327] width 250 height 19
click at [298, 484] on td "HIPAA Directive" at bounding box center [308, 480] width 250 height 19
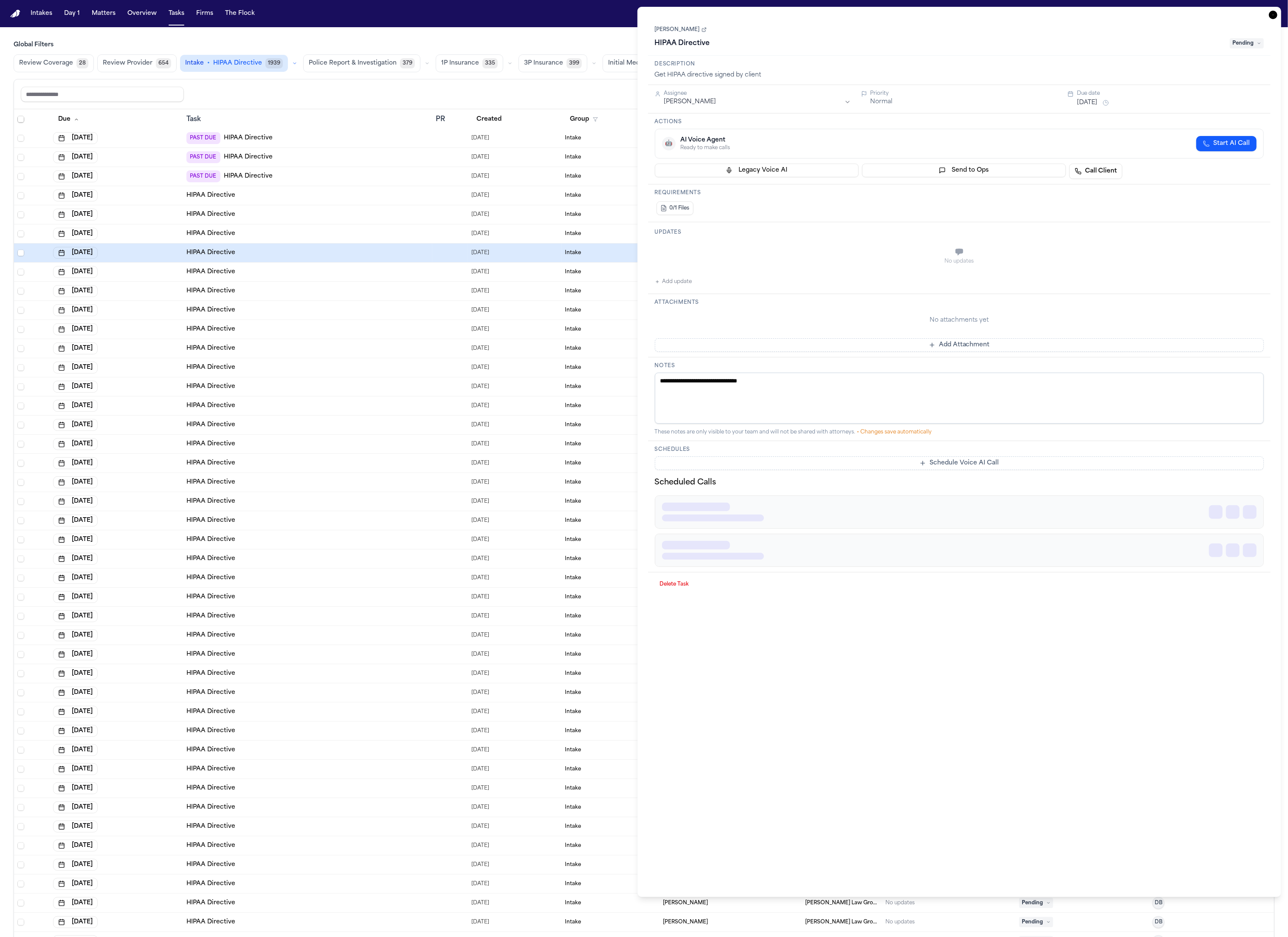
click at [294, 549] on td "HIPAA Directive" at bounding box center [308, 559] width 250 height 19
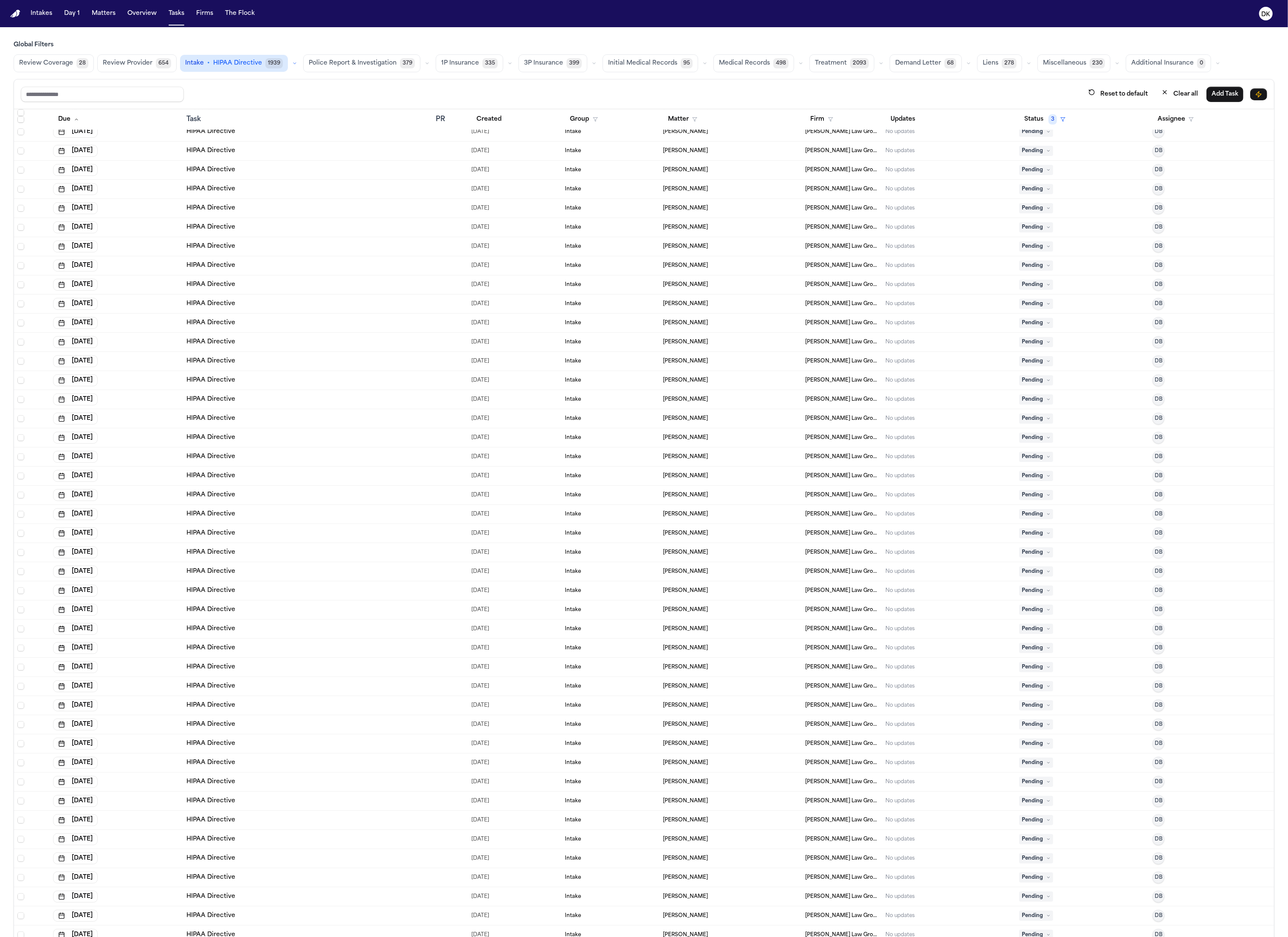
click at [289, 607] on div "HIPAA Directive" at bounding box center [308, 609] width 242 height 9
click at [286, 599] on div "HIPAA Directive" at bounding box center [308, 600] width 242 height 9
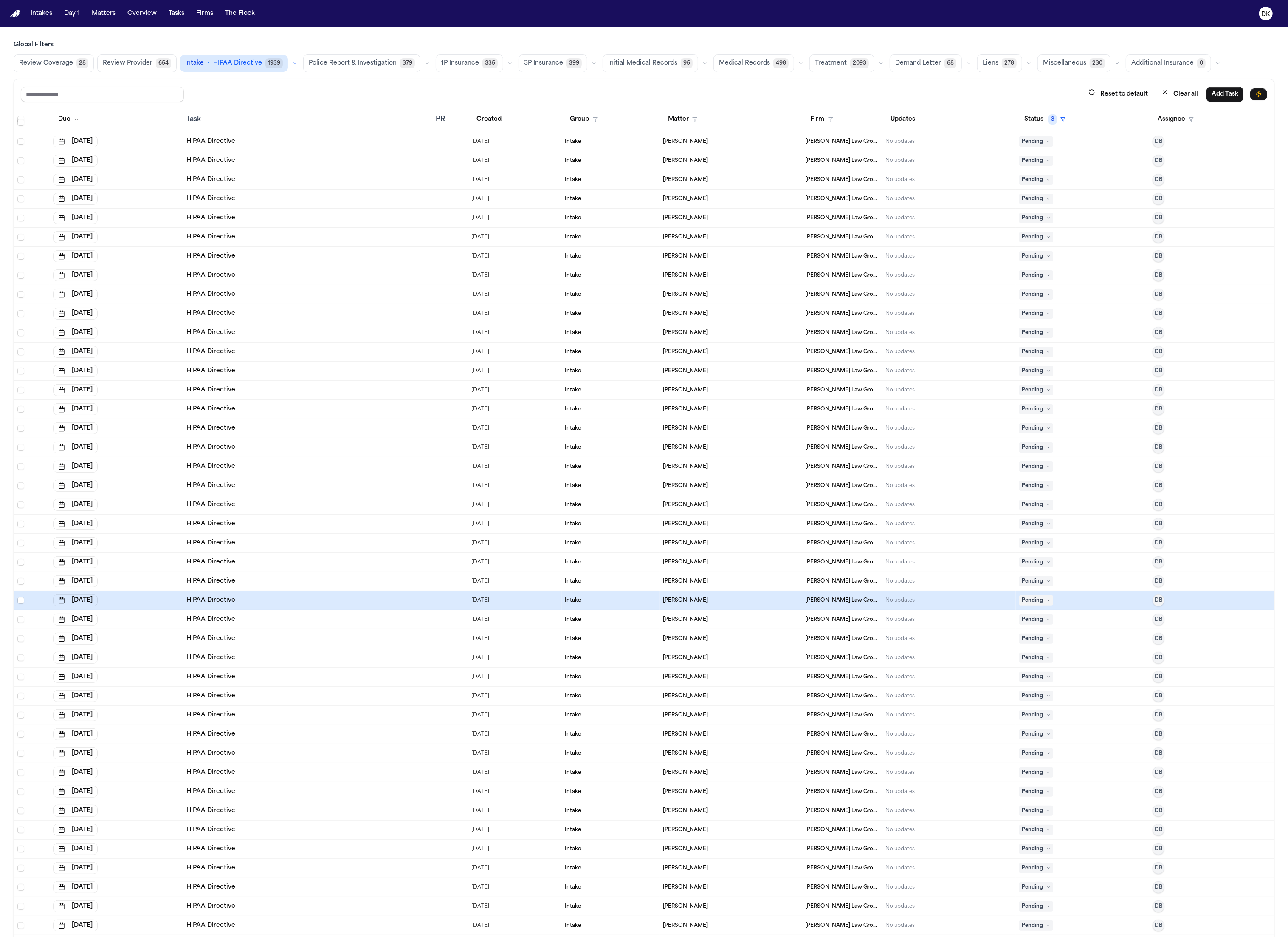
scroll to position [3831, 0]
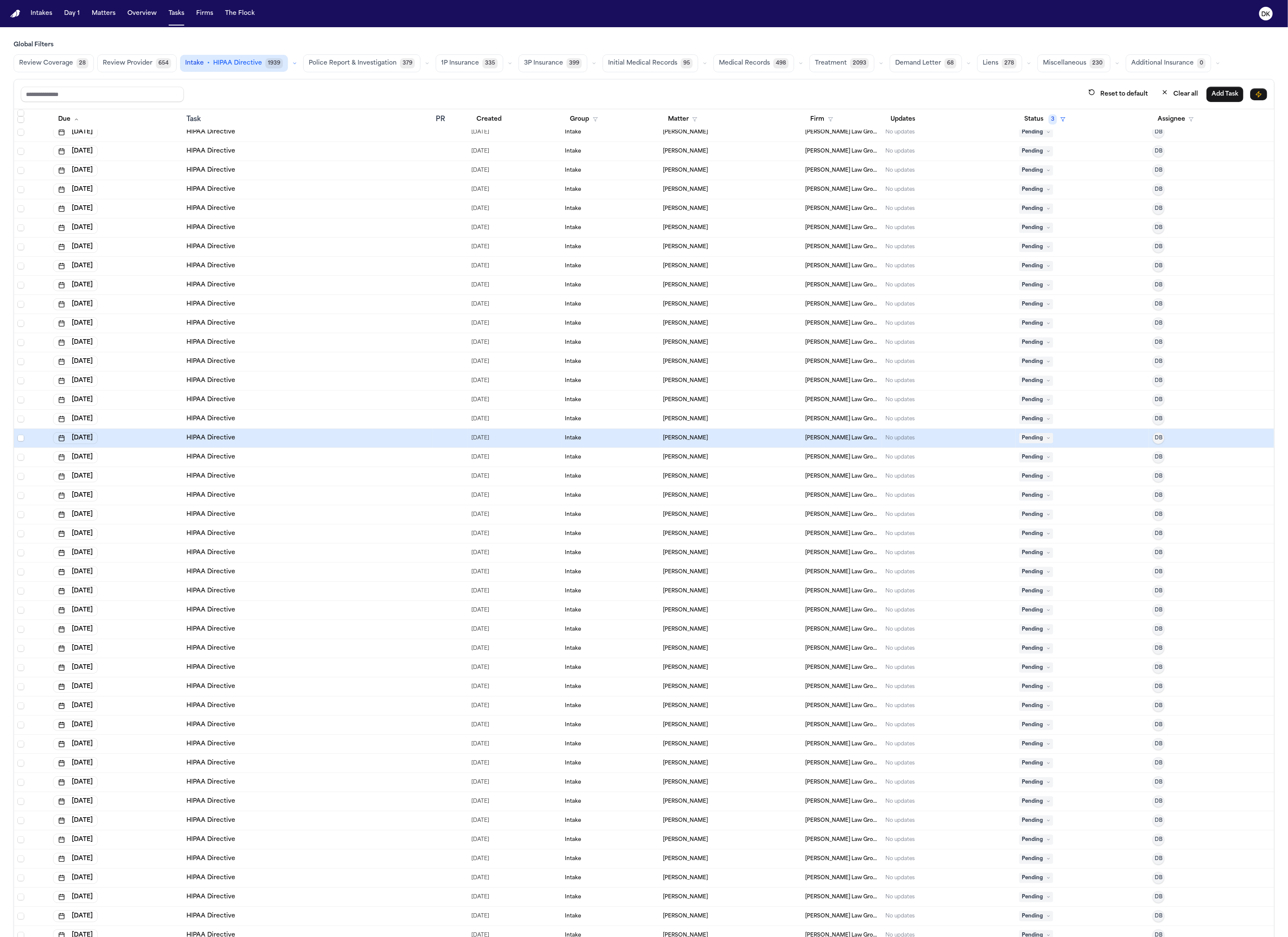
click at [244, 410] on td "HIPAA Directive" at bounding box center [308, 419] width 250 height 19
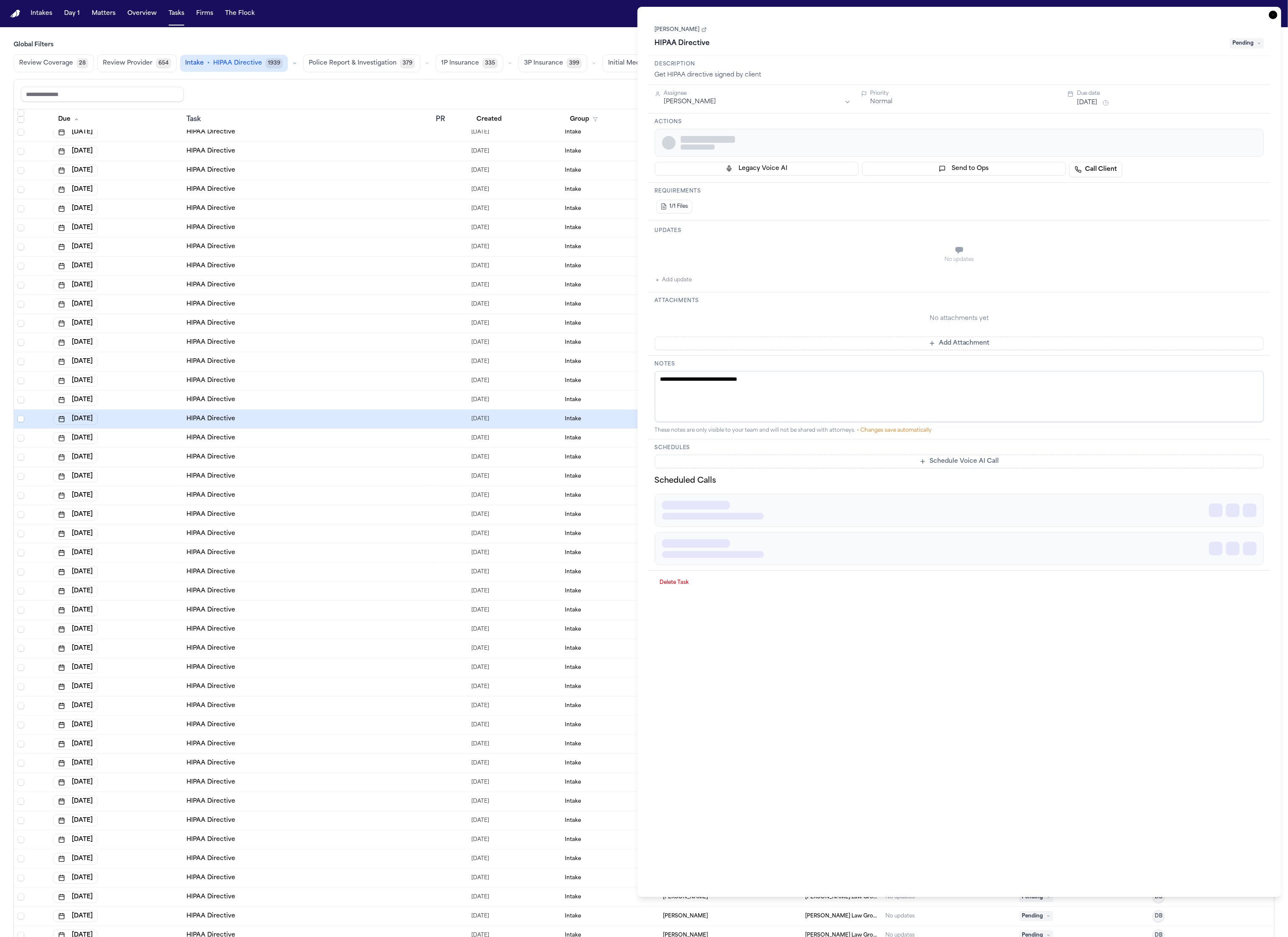
click at [272, 365] on div "HIPAA Directive" at bounding box center [308, 361] width 242 height 9
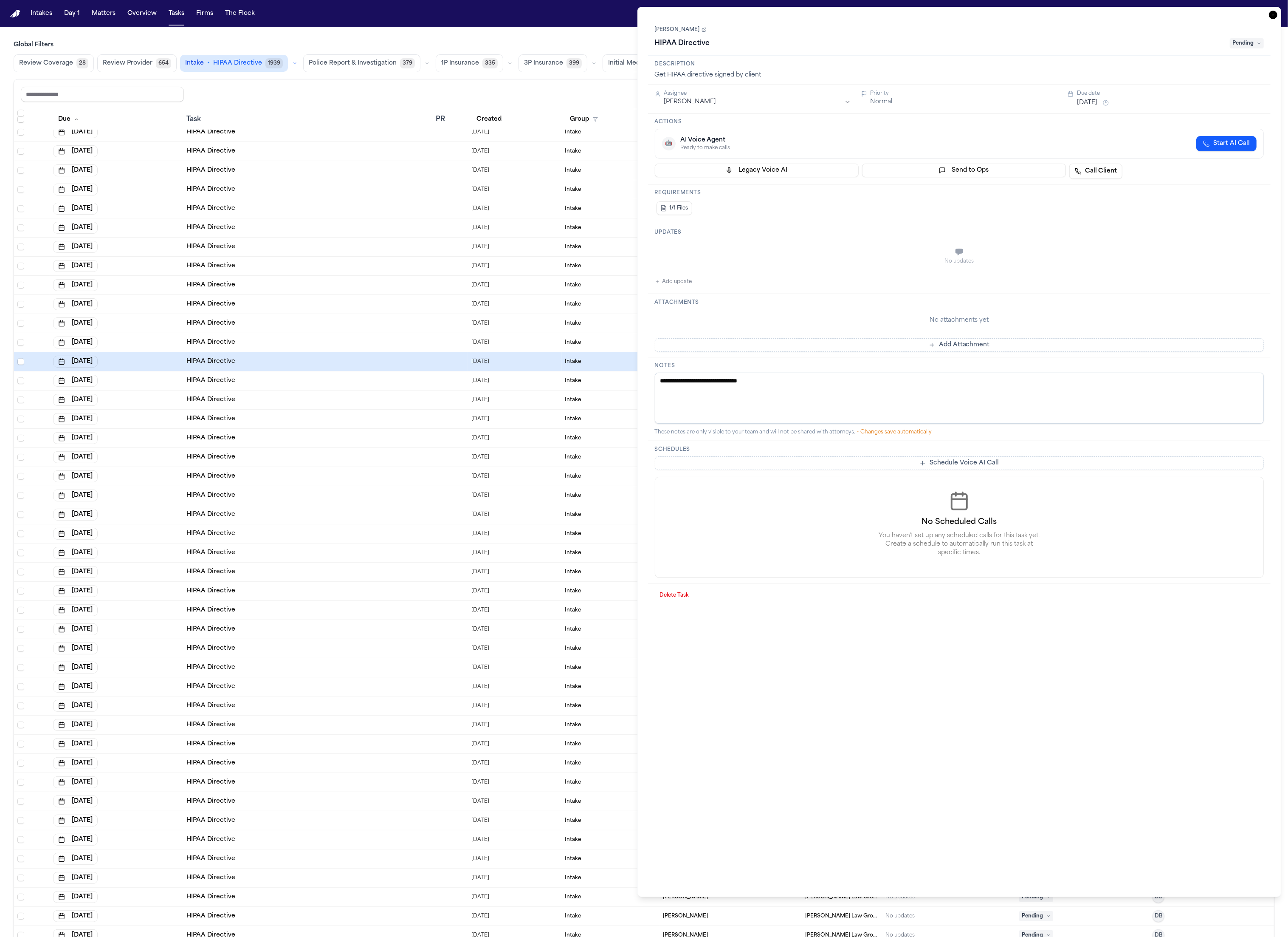
click at [277, 314] on td "HIPAA Directive" at bounding box center [308, 324] width 250 height 19
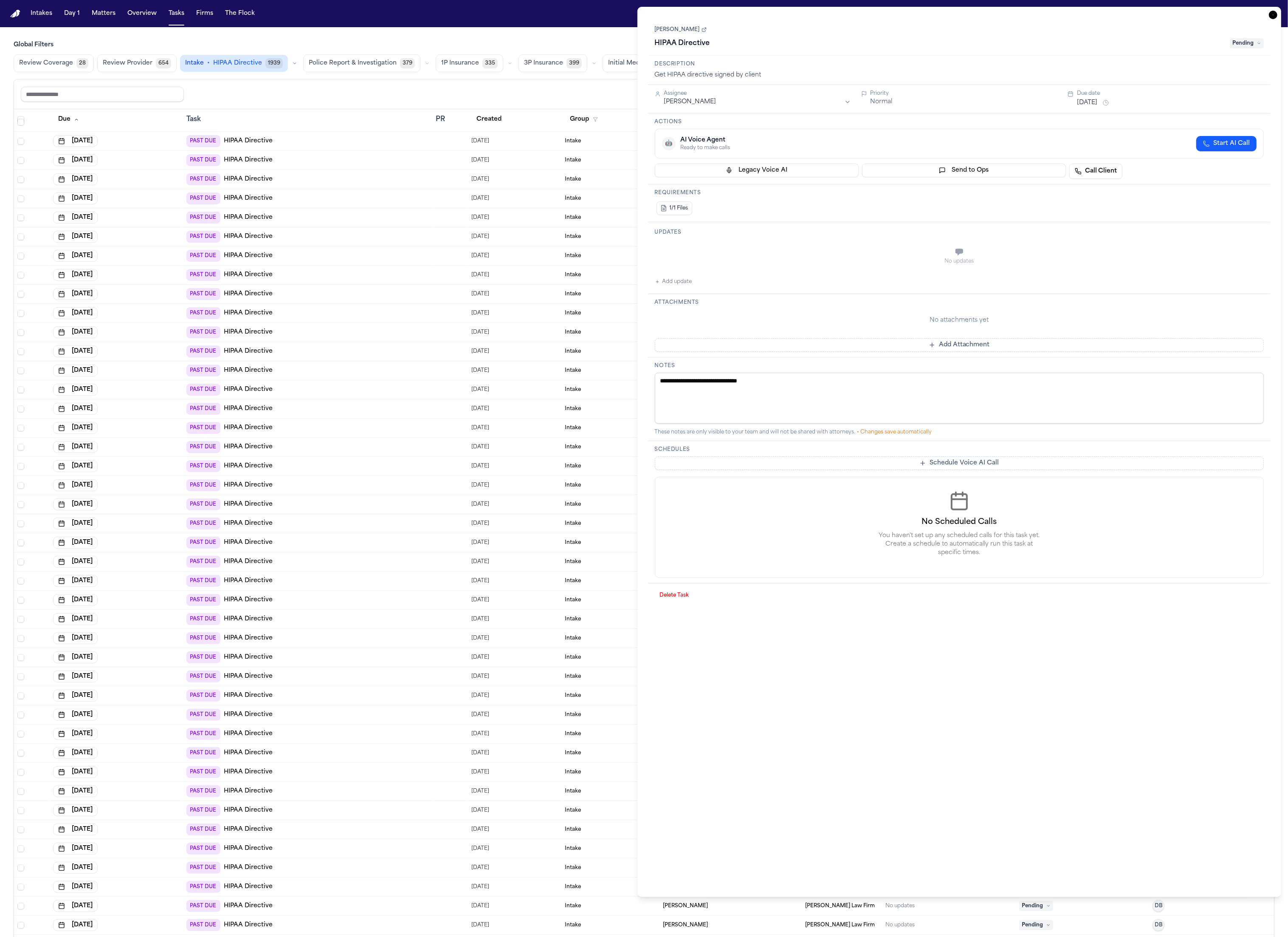
scroll to position [1897, 0]
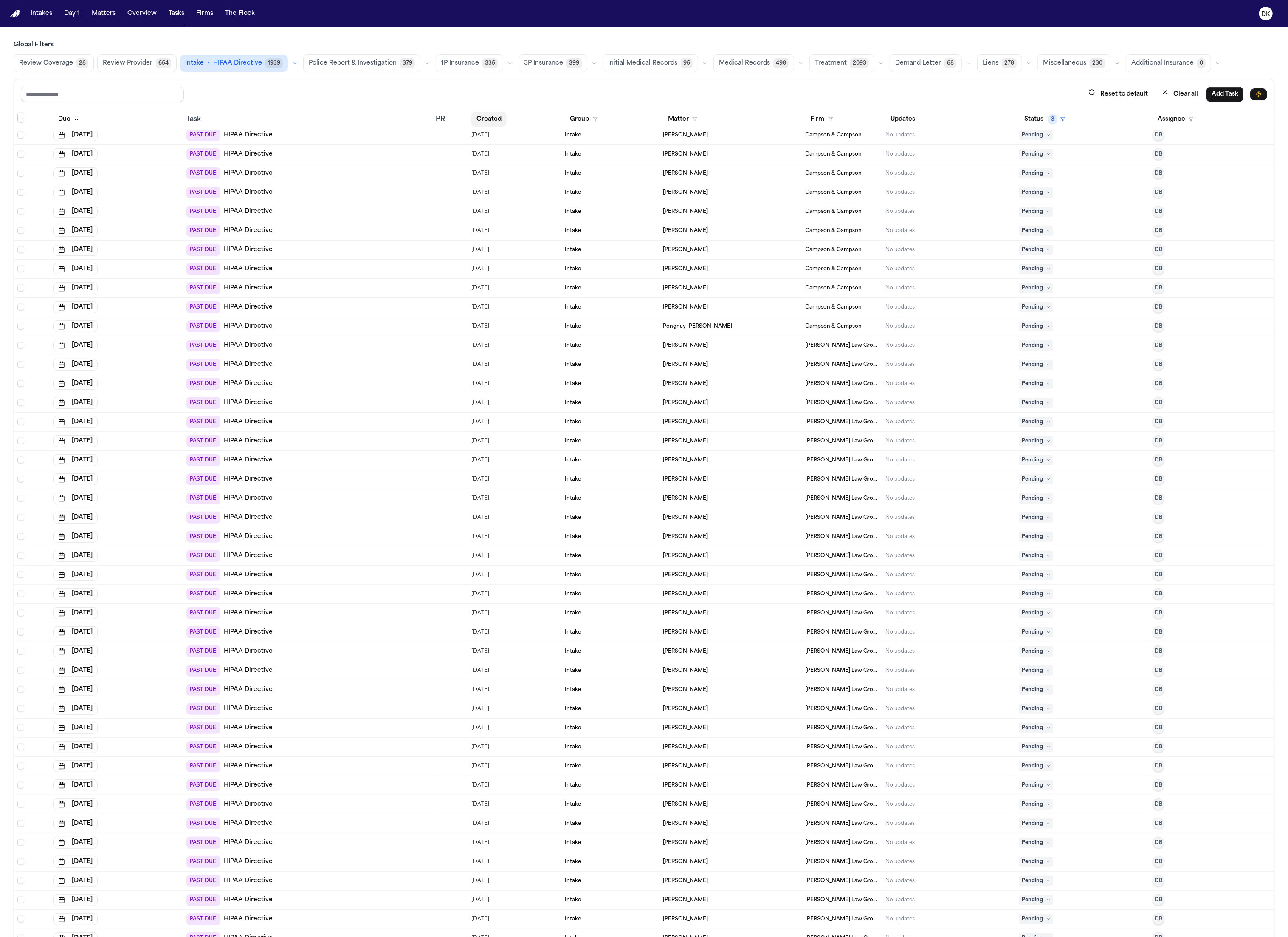
click at [494, 112] on button "Created" at bounding box center [489, 119] width 35 height 16
click at [498, 123] on button "Created" at bounding box center [493, 119] width 44 height 16
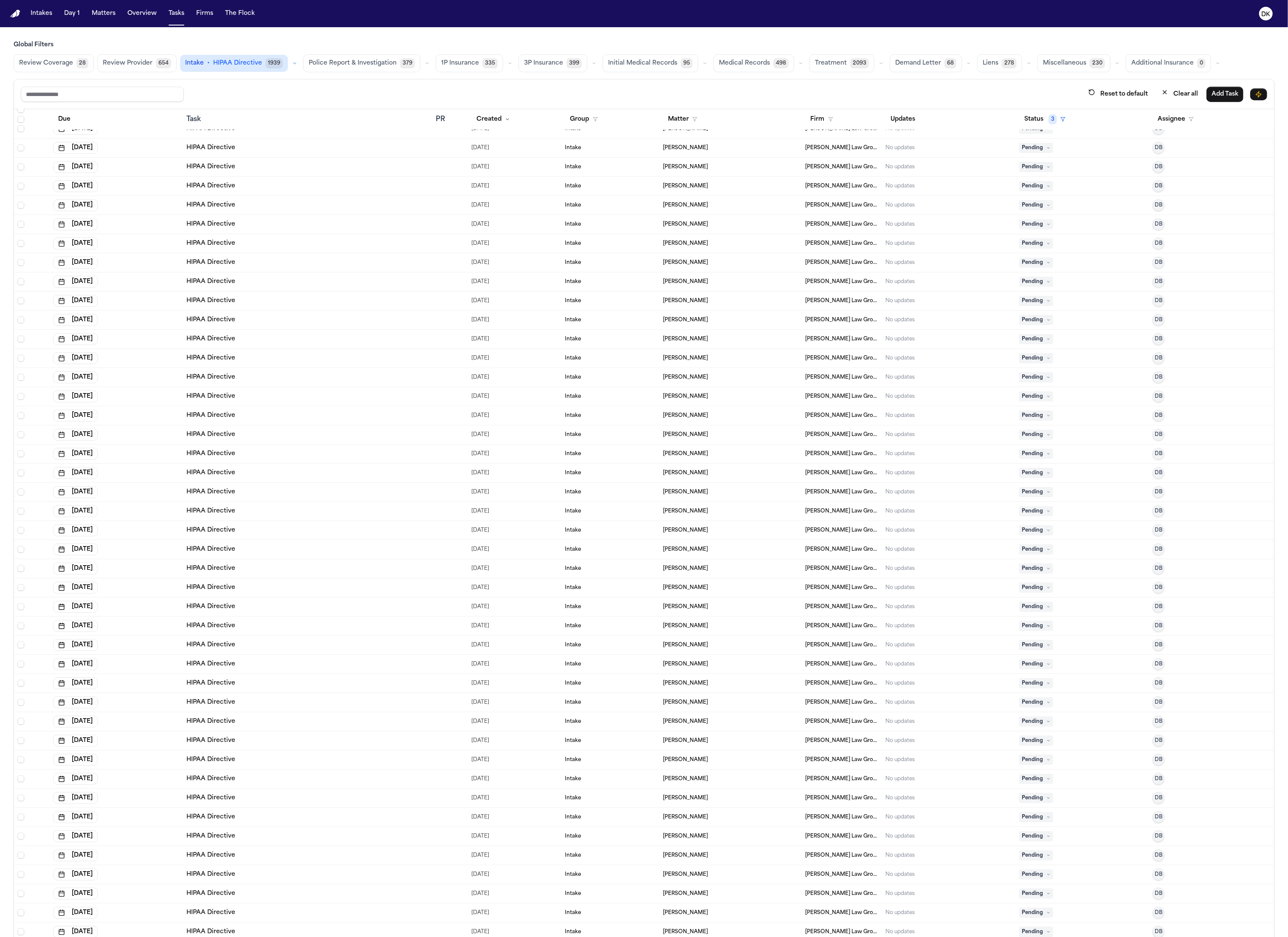
scroll to position [1124, 0]
click at [688, 444] on td "[PERSON_NAME]" at bounding box center [730, 450] width 142 height 19
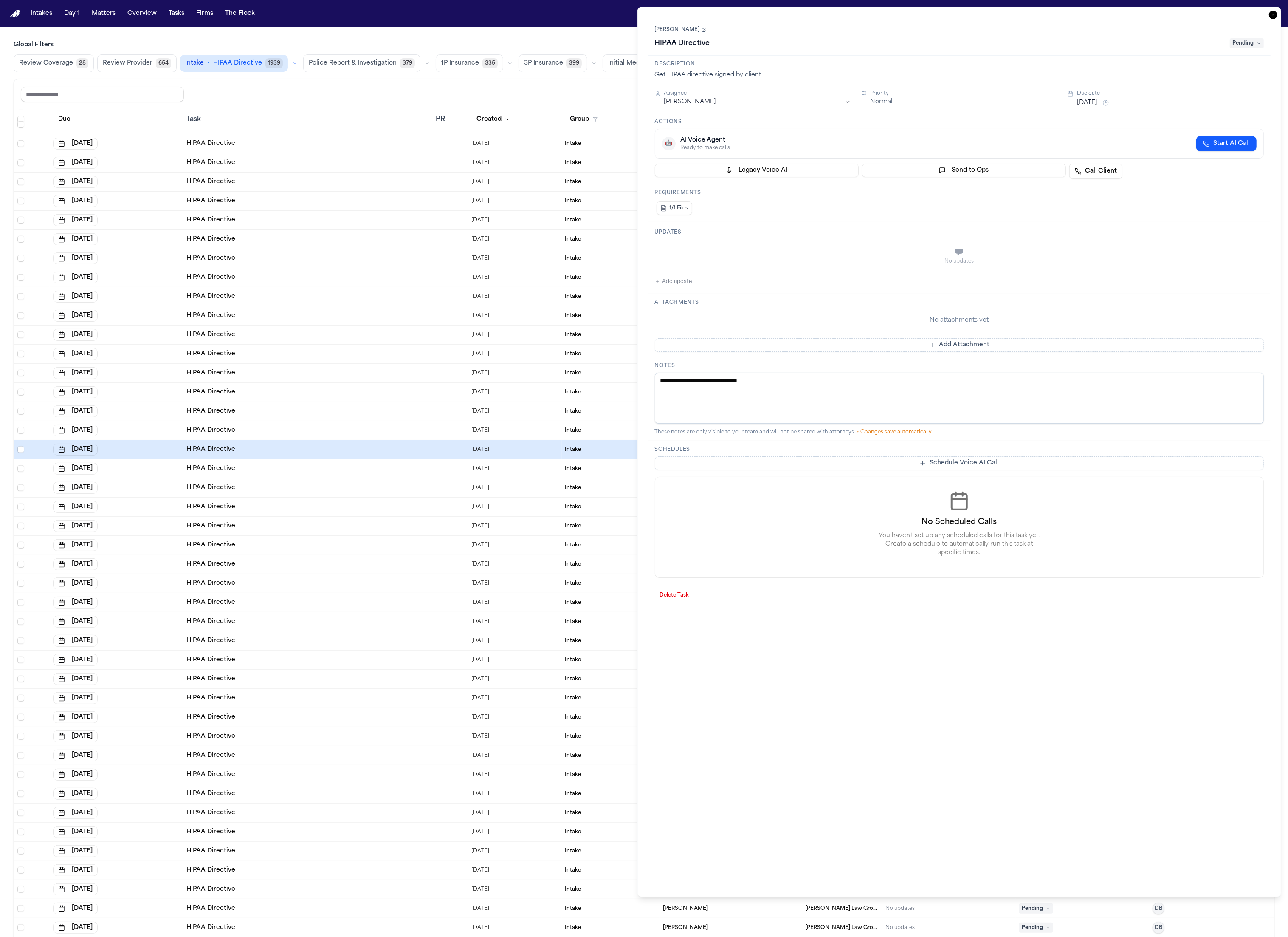
click at [688, 30] on link "[PERSON_NAME]" at bounding box center [681, 30] width 52 height 7
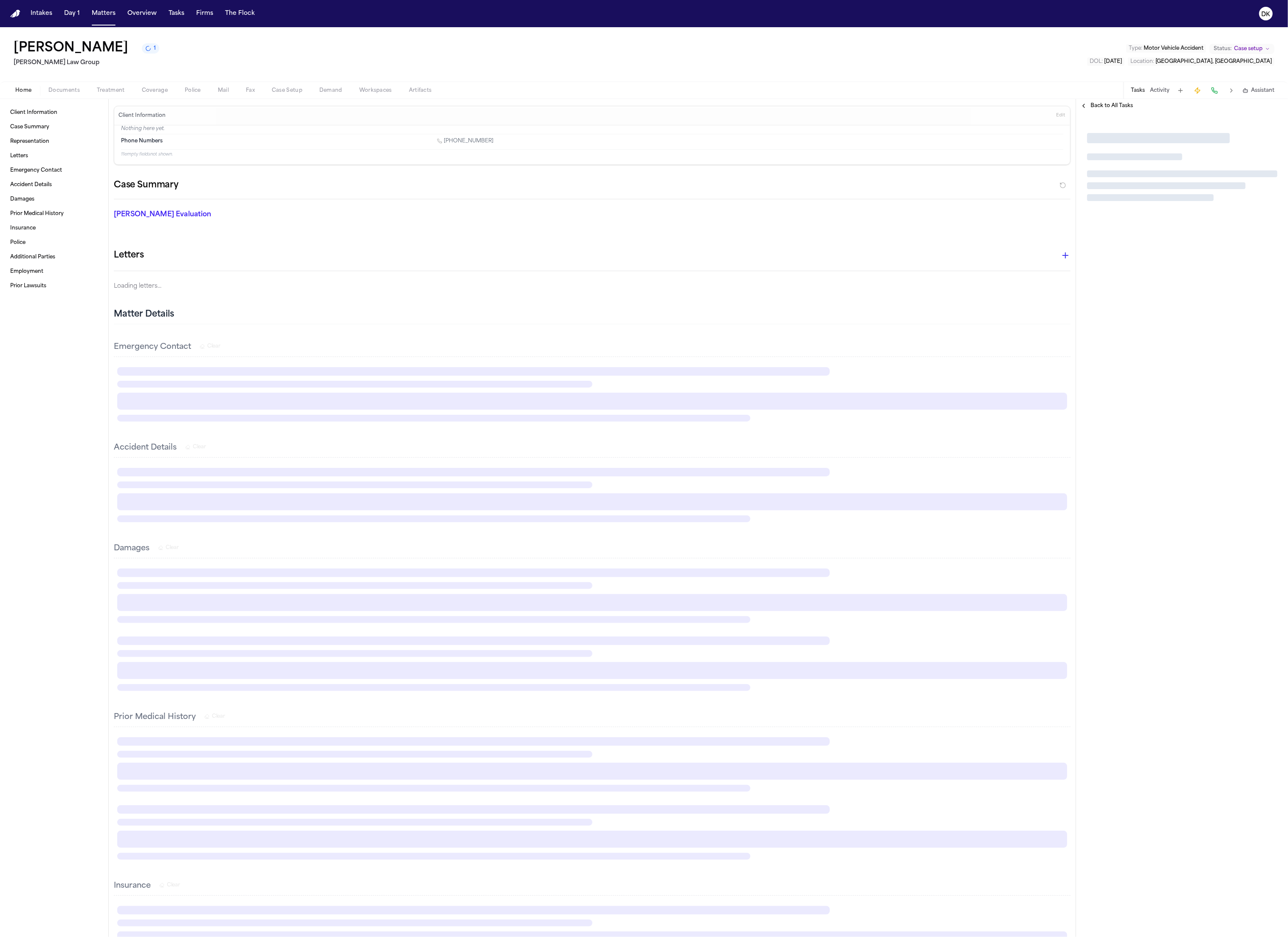
click at [146, 51] on icon "1 active task" at bounding box center [148, 49] width 4 height 5
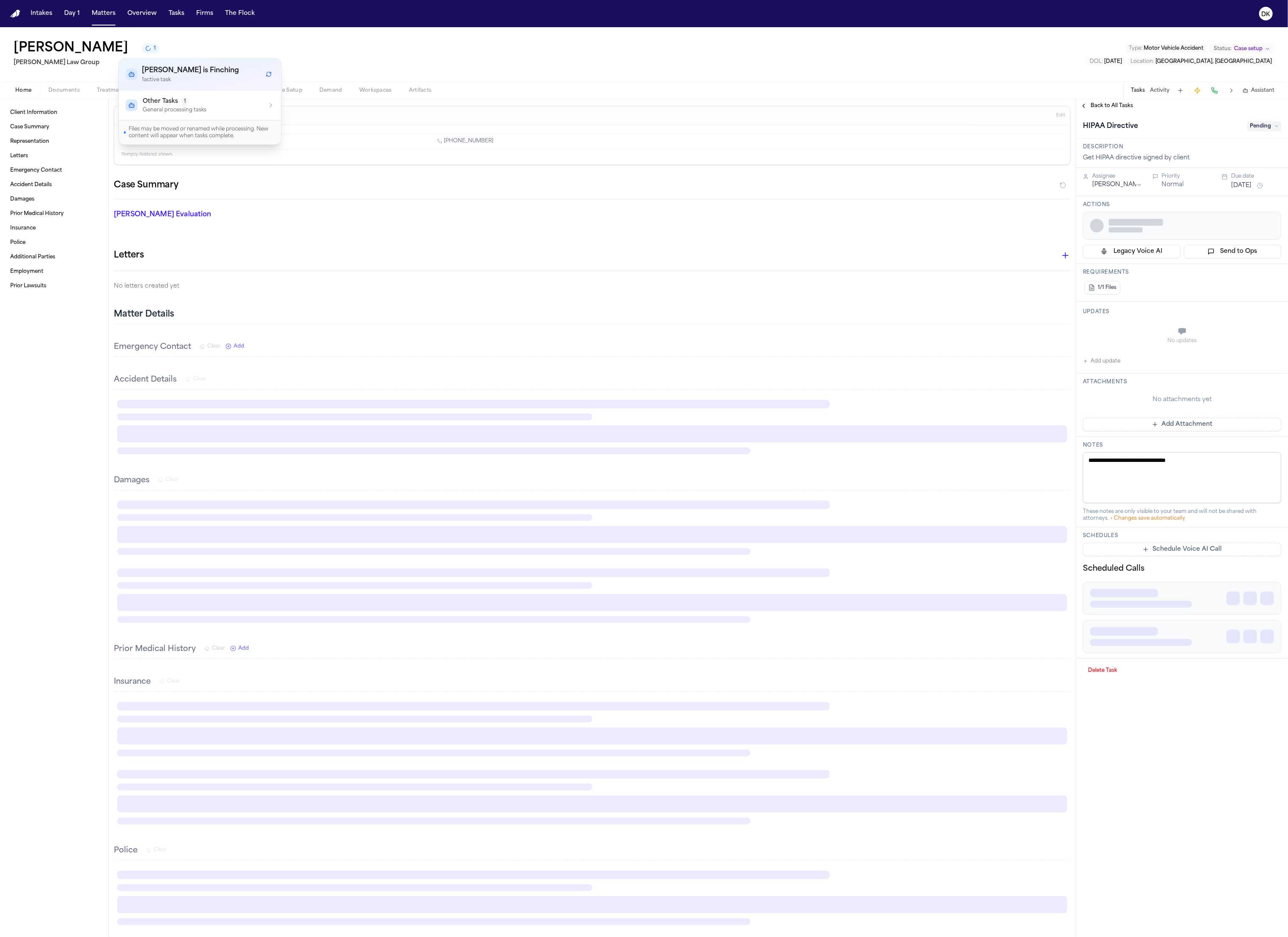
click at [224, 109] on div "Other Tasks 1 General processing tasks" at bounding box center [200, 105] width 148 height 16
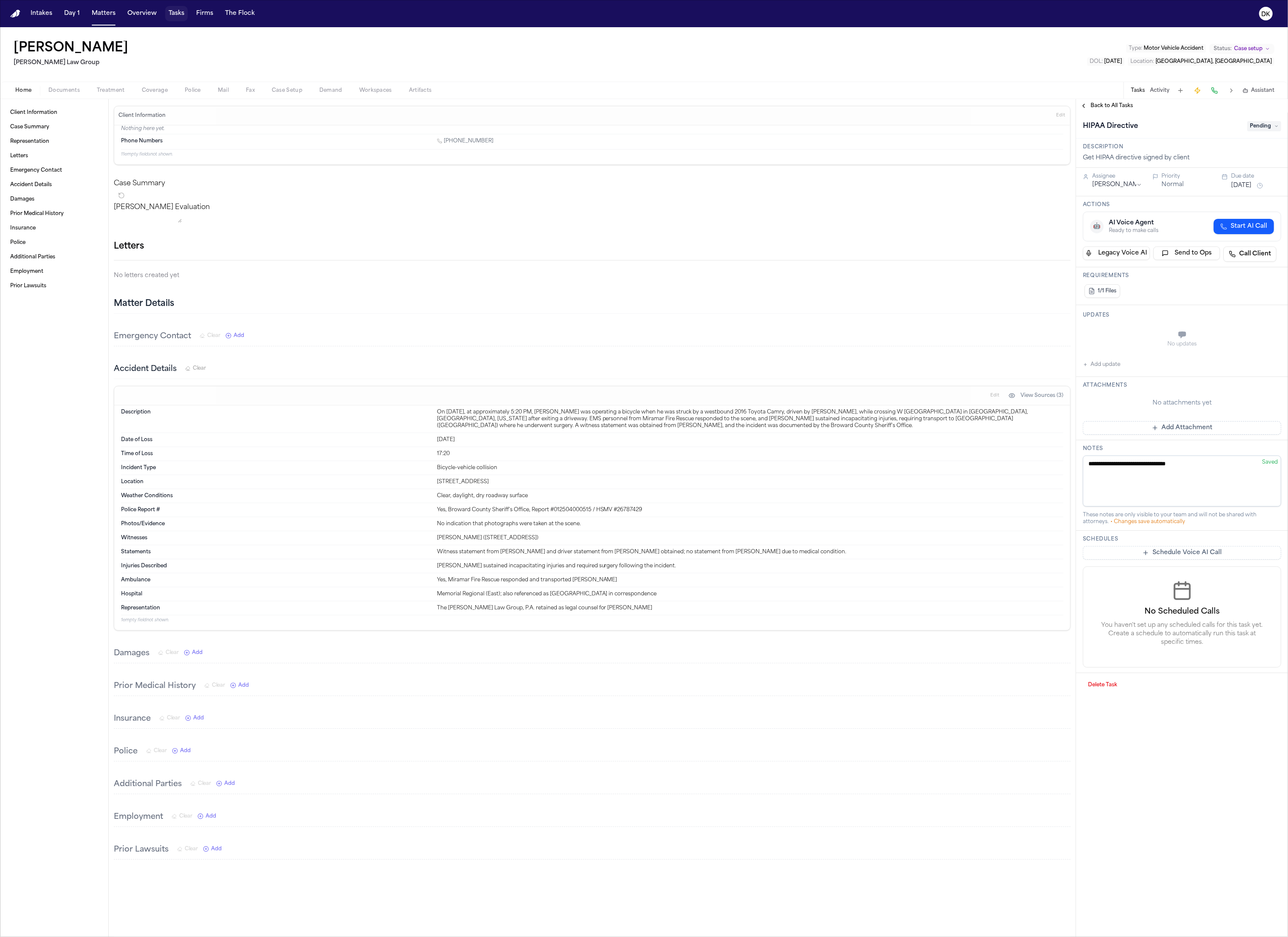
click at [176, 13] on button "Tasks" at bounding box center [176, 14] width 22 height 16
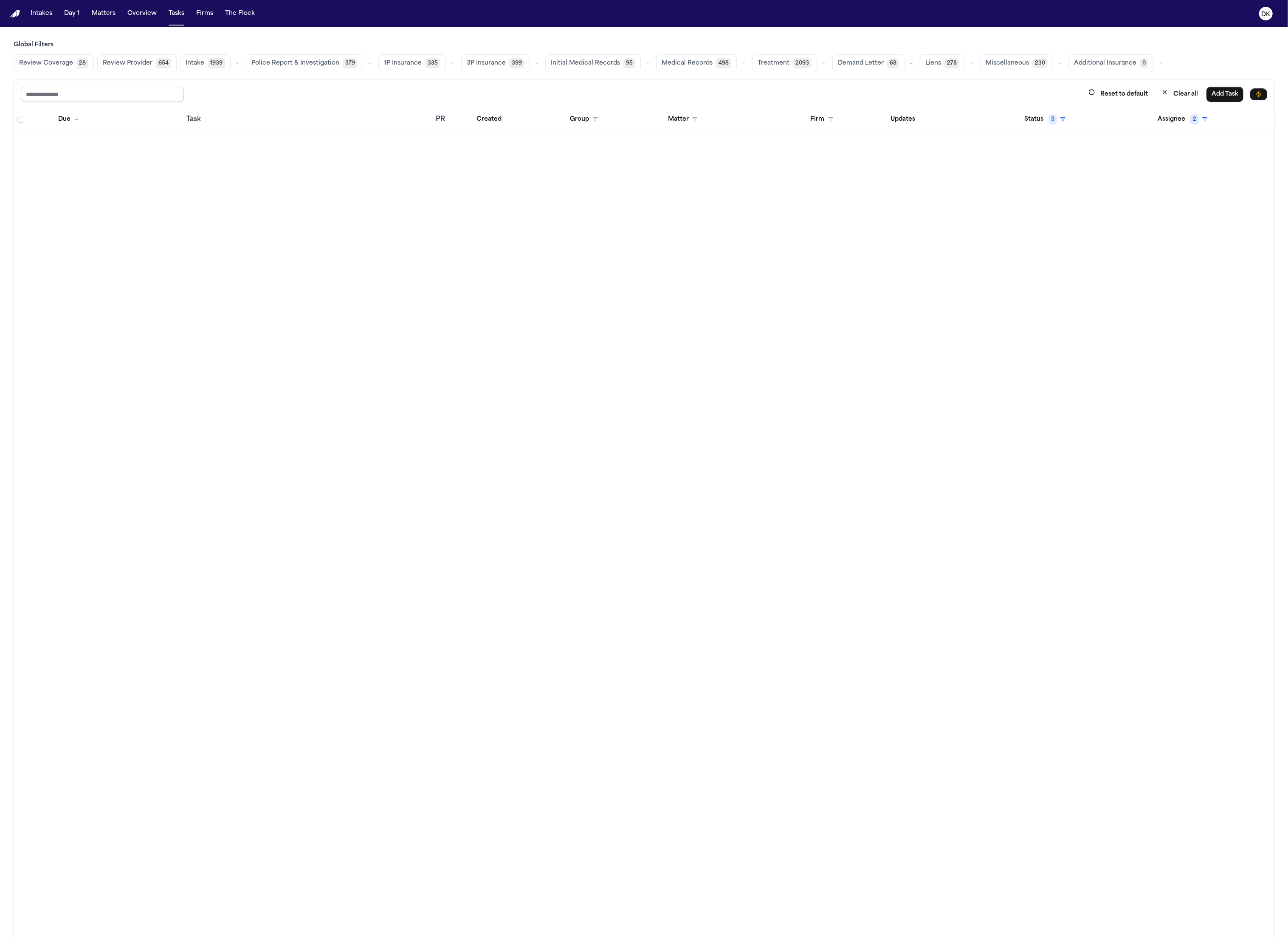
click at [165, 96] on input "text" at bounding box center [102, 94] width 163 height 16
type input "******"
click at [1174, 94] on button "Clear all" at bounding box center [1180, 94] width 46 height 16
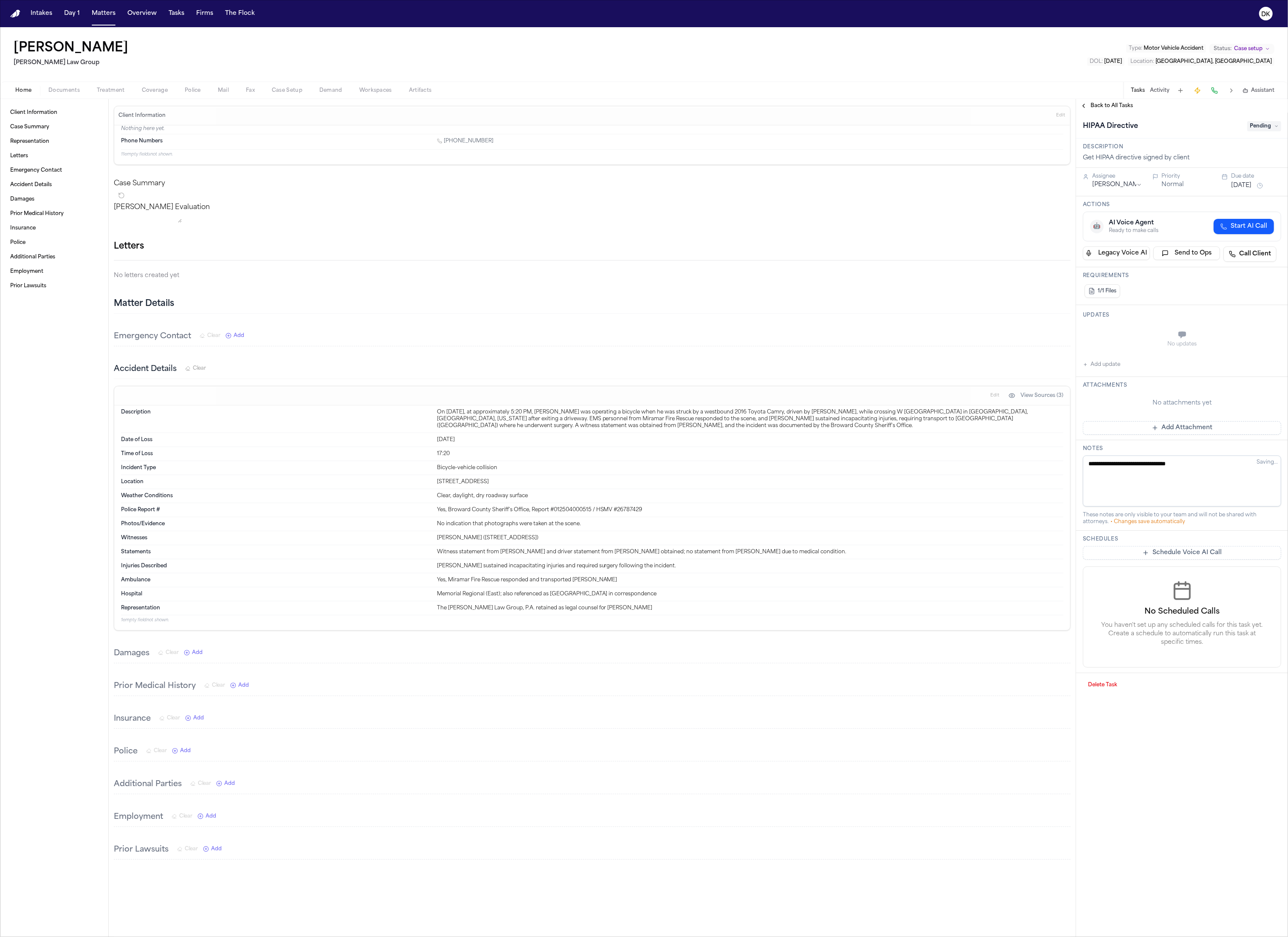
click at [1148, 96] on div "Tasks Activity Assistant" at bounding box center [1202, 90] width 158 height 17
click at [1143, 92] on button "Tasks" at bounding box center [1138, 91] width 14 height 7
click at [1119, 106] on span "Back to All Tasks" at bounding box center [1112, 106] width 42 height 7
